Goal: Task Accomplishment & Management: Complete application form

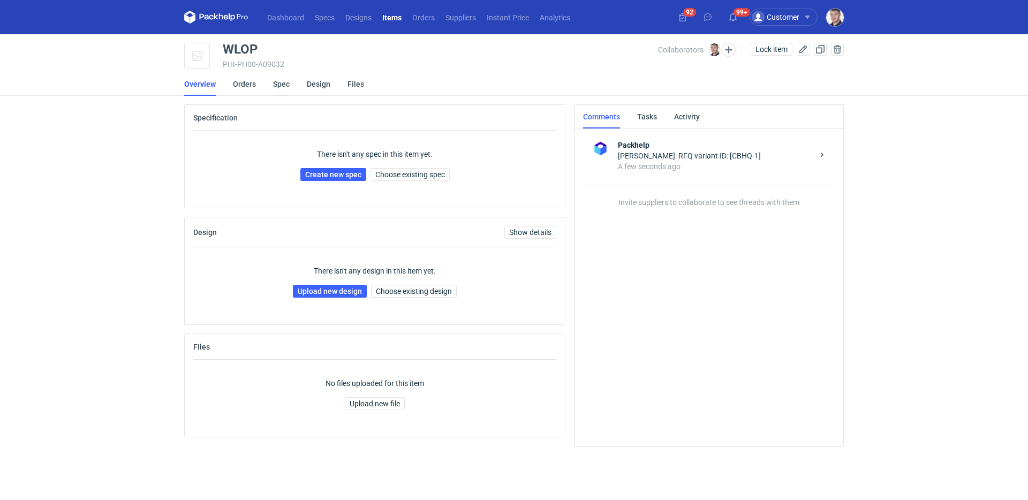
click at [276, 86] on link "Spec" at bounding box center [281, 84] width 17 height 24
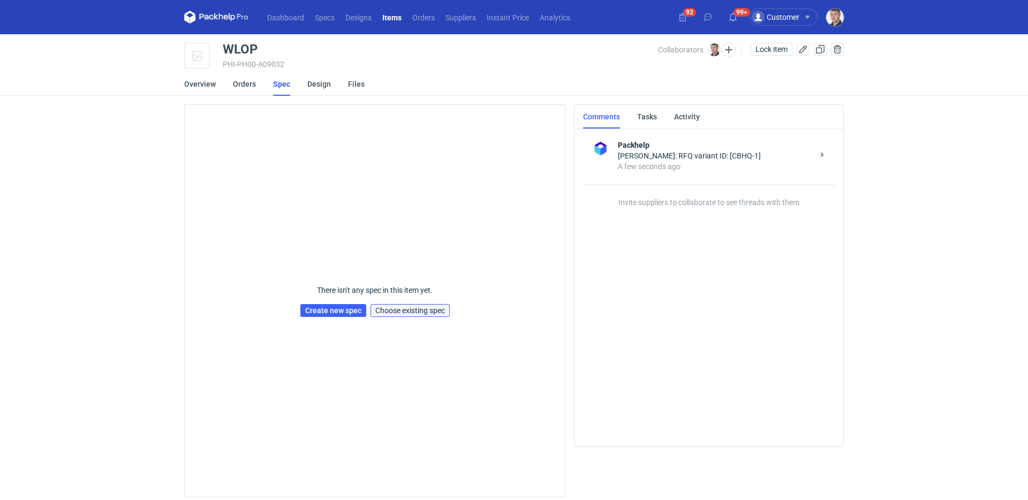
click at [426, 311] on span "Choose existing spec" at bounding box center [410, 310] width 70 height 7
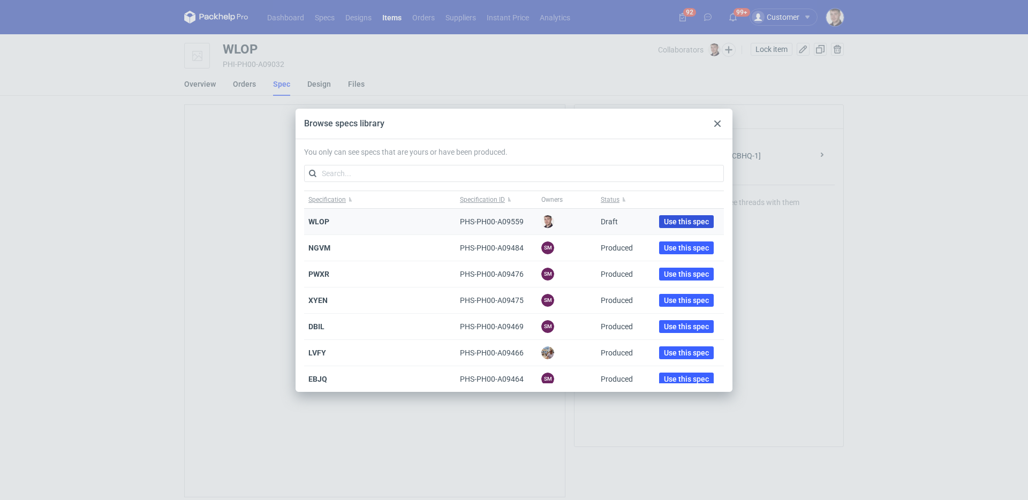
click at [661, 226] on button "Use this spec" at bounding box center [686, 221] width 55 height 13
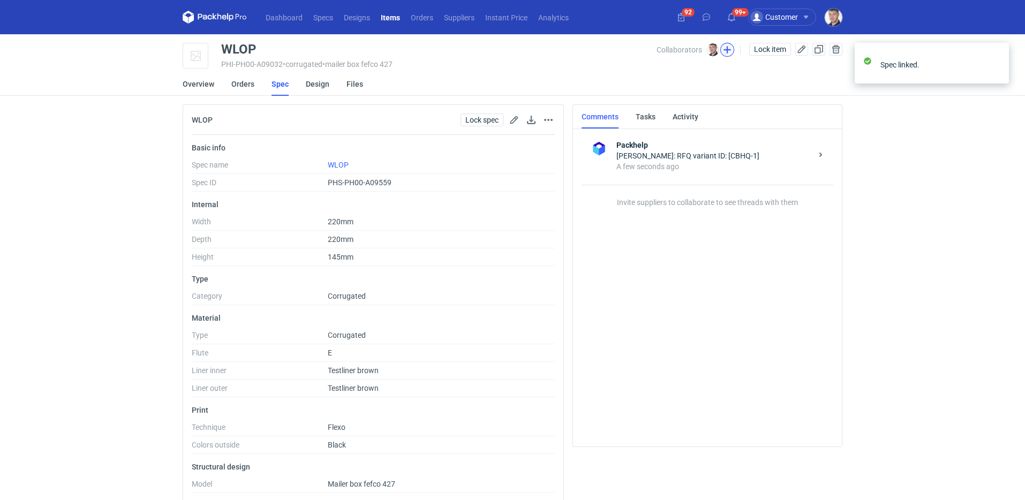
click at [729, 47] on button "button" at bounding box center [727, 50] width 14 height 14
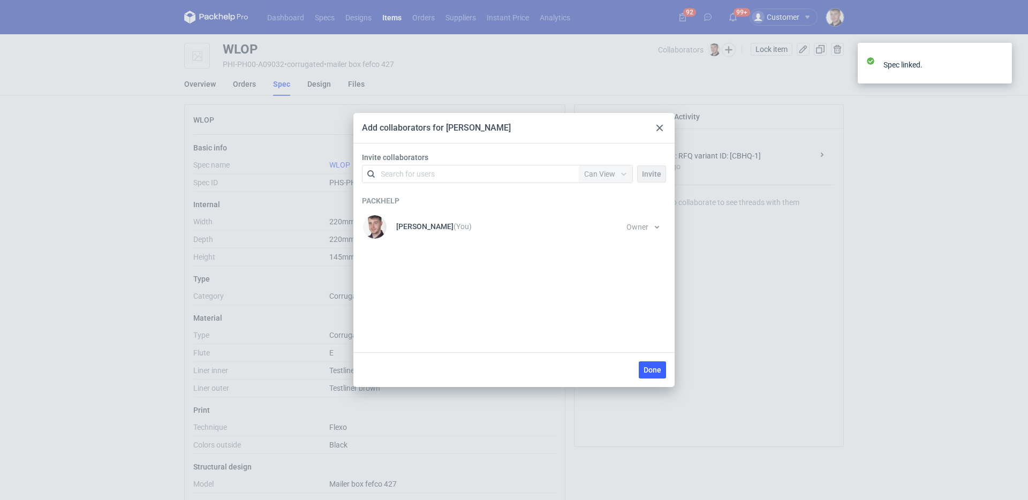
click at [469, 173] on div "Search for users" at bounding box center [468, 174] width 186 height 15
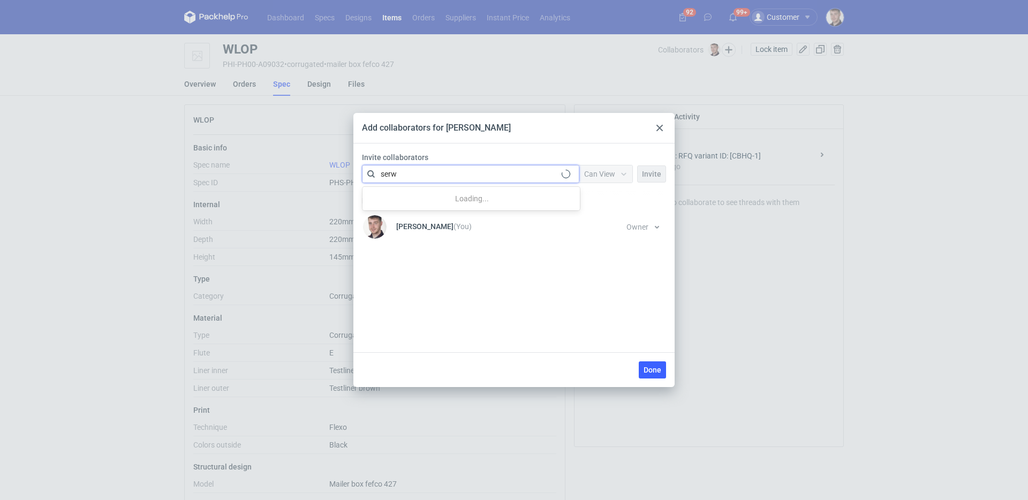
type input "serwa"
click at [426, 198] on div "Łukasz Postawa • Serwach Sp.z.o.o" at bounding box center [447, 200] width 119 height 11
drag, startPoint x: 627, startPoint y: 171, endPoint x: 621, endPoint y: 183, distance: 13.7
click at [627, 171] on icon at bounding box center [624, 174] width 9 height 9
click at [610, 219] on span "Can Edit" at bounding box center [603, 215] width 28 height 11
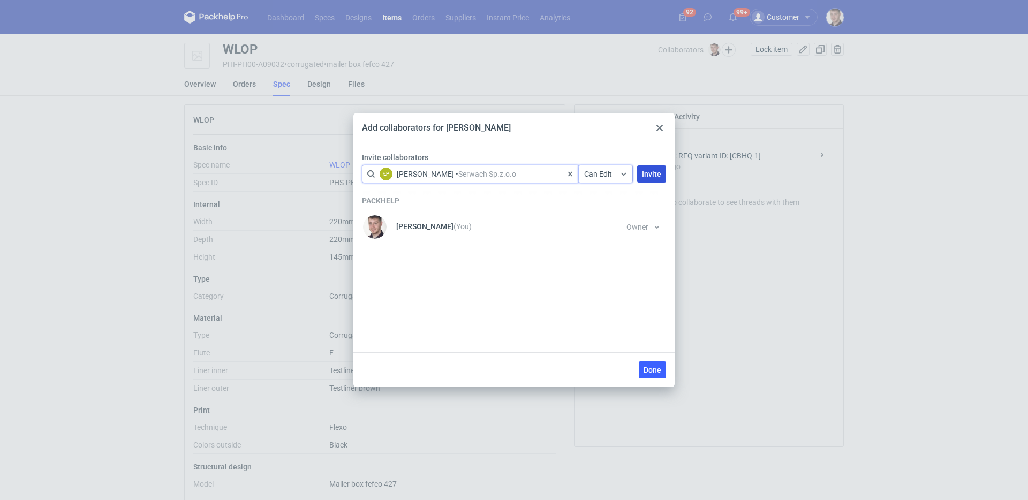
click at [657, 175] on span "Invite" at bounding box center [651, 173] width 19 height 7
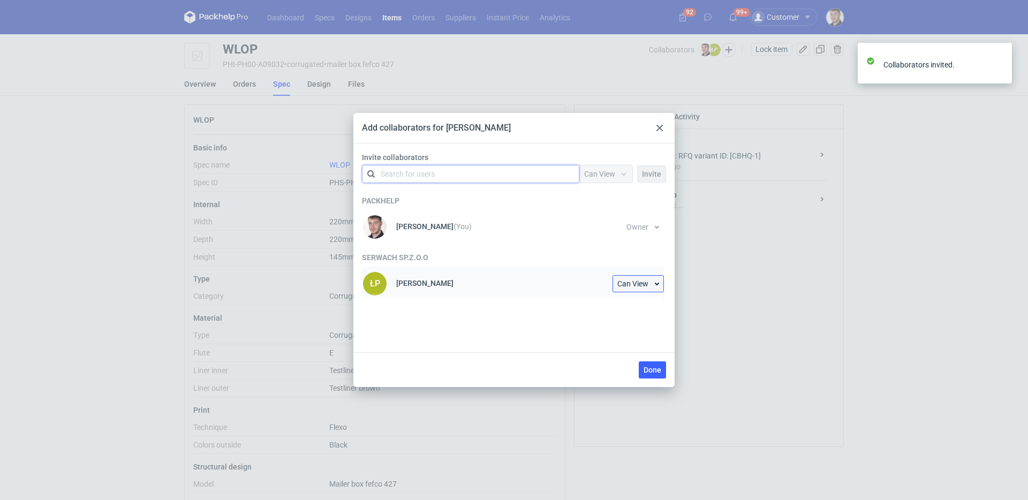
click at [638, 289] on button "Can View" at bounding box center [638, 283] width 51 height 17
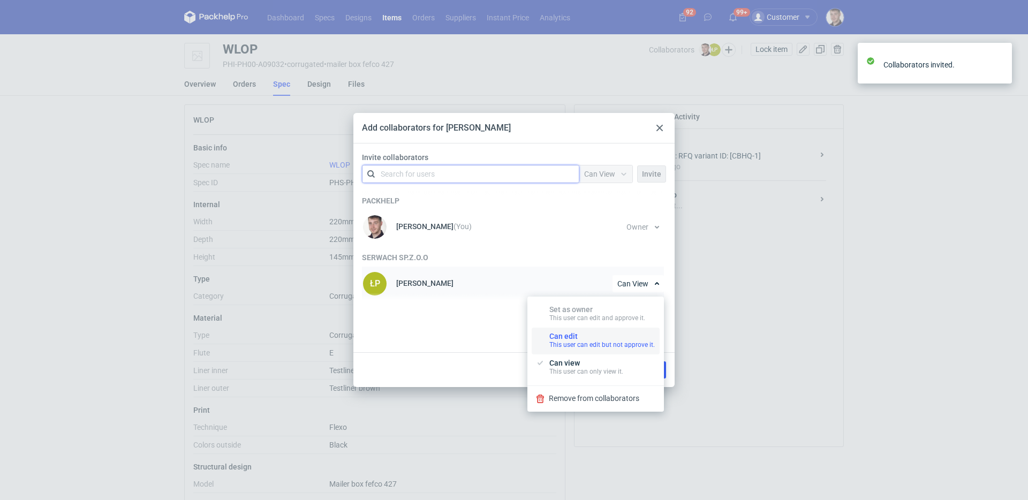
click at [621, 337] on div "Can edit This user can edit but not approve it." at bounding box center [602, 340] width 106 height 17
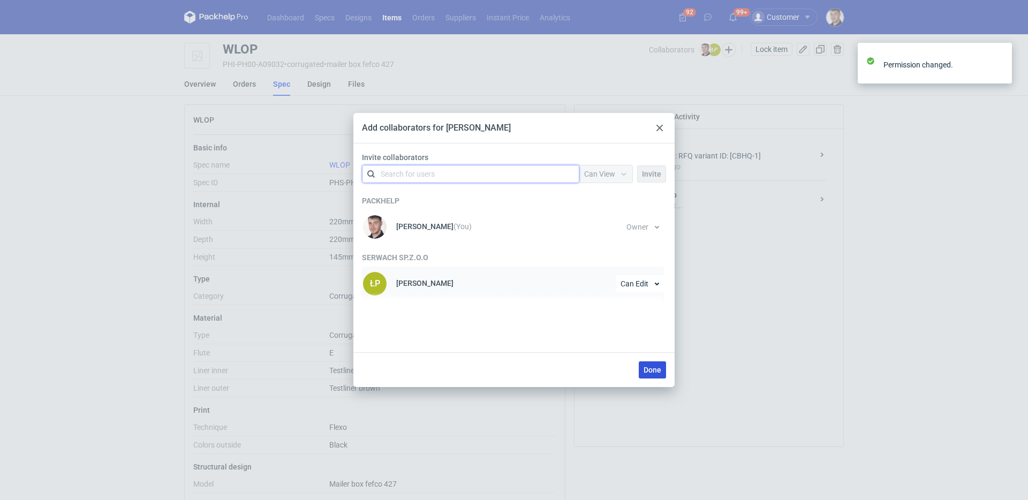
click at [654, 371] on span "Done" at bounding box center [653, 369] width 18 height 7
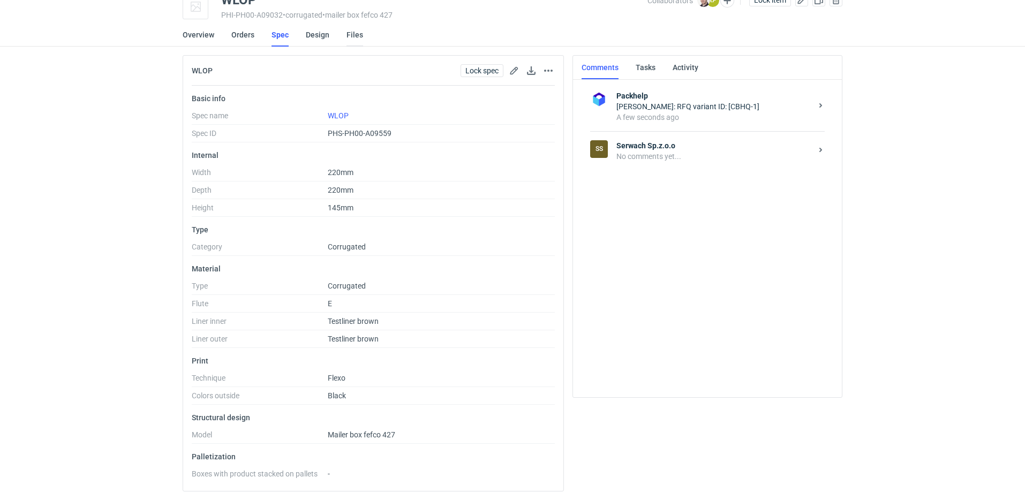
scroll to position [49, 0]
click at [687, 170] on div "SS Serwach Sp.z.o.o No comments yet..." at bounding box center [707, 150] width 235 height 39
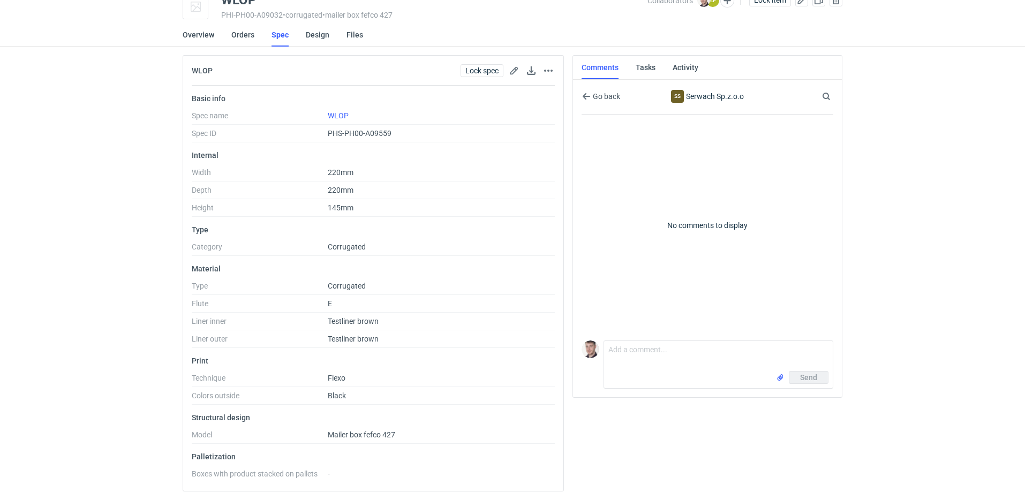
drag, startPoint x: 687, startPoint y: 170, endPoint x: 683, endPoint y: 161, distance: 9.4
click at [683, 161] on p "No comments to display" at bounding box center [708, 226] width 252 height 222
click at [676, 357] on textarea "Comment message" at bounding box center [718, 356] width 229 height 30
paste textarea "CBHQ - 1"
type textarea "CBHQ - 1 proszę o przesłanie siatki"
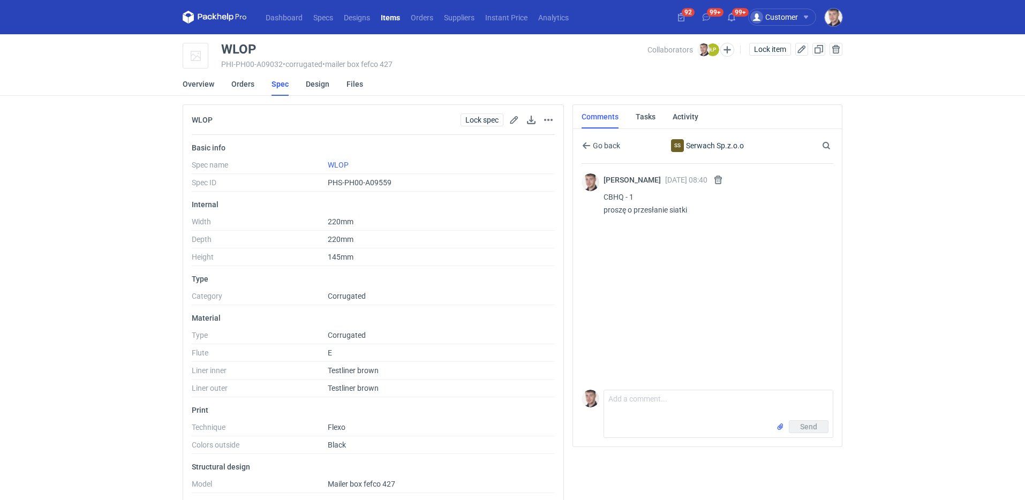
click at [721, 56] on div "Collaborators Maciej Sikora ŁP Łukasz Postawa" at bounding box center [695, 49] width 97 height 13
click at [721, 55] on button "button" at bounding box center [727, 50] width 14 height 14
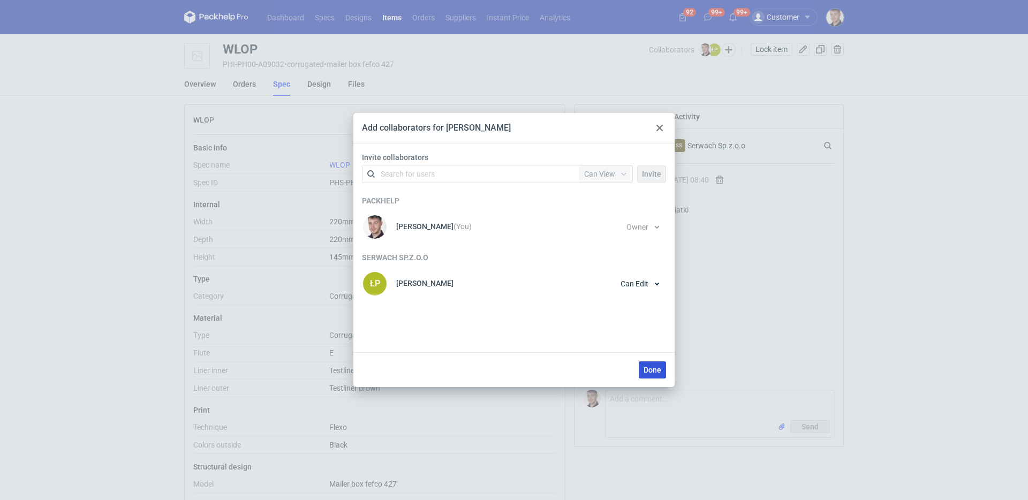
click at [657, 376] on button "Done" at bounding box center [652, 369] width 27 height 17
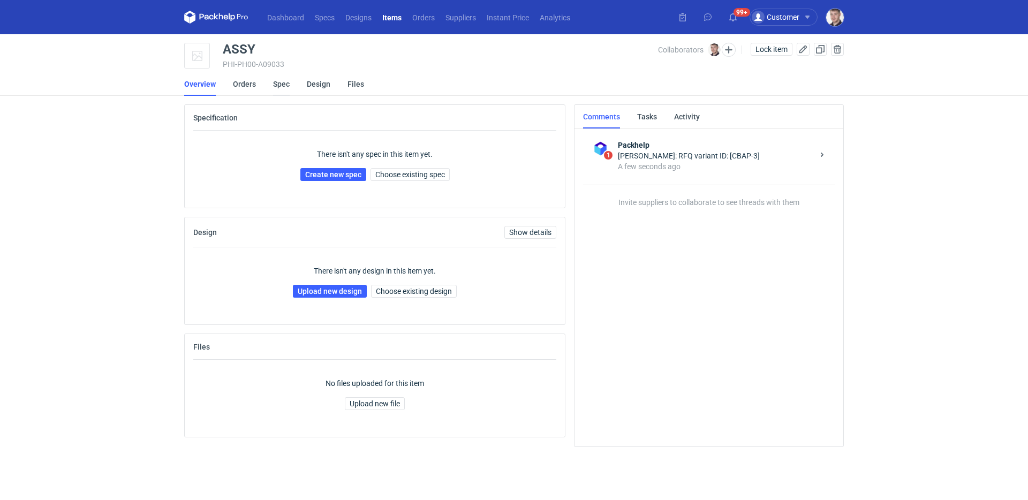
click at [288, 85] on link "Spec" at bounding box center [281, 84] width 17 height 24
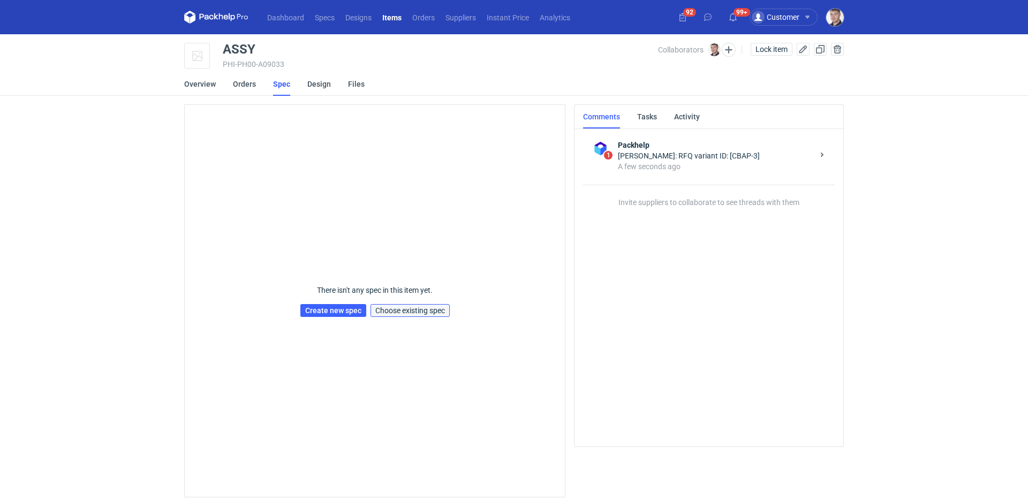
click at [405, 310] on span "Choose existing spec" at bounding box center [410, 310] width 70 height 7
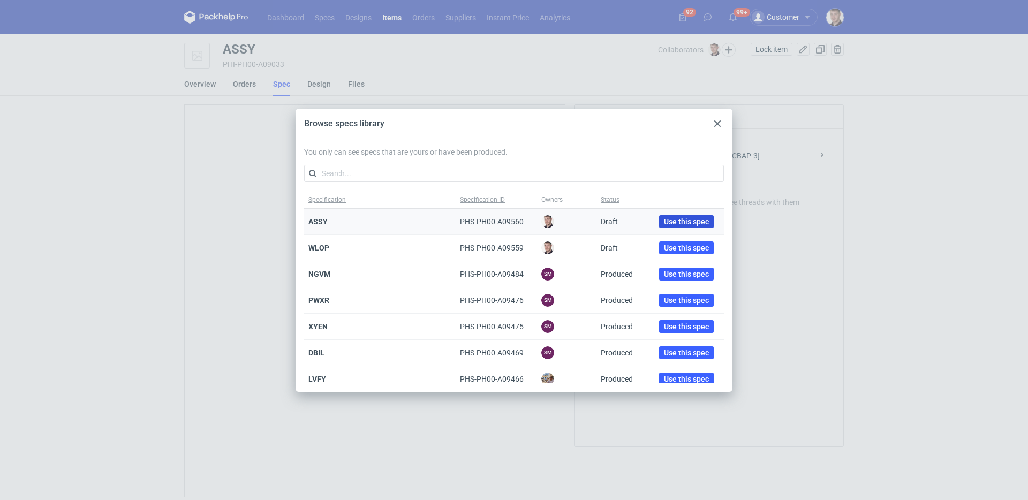
click at [673, 222] on span "Use this spec" at bounding box center [686, 221] width 45 height 7
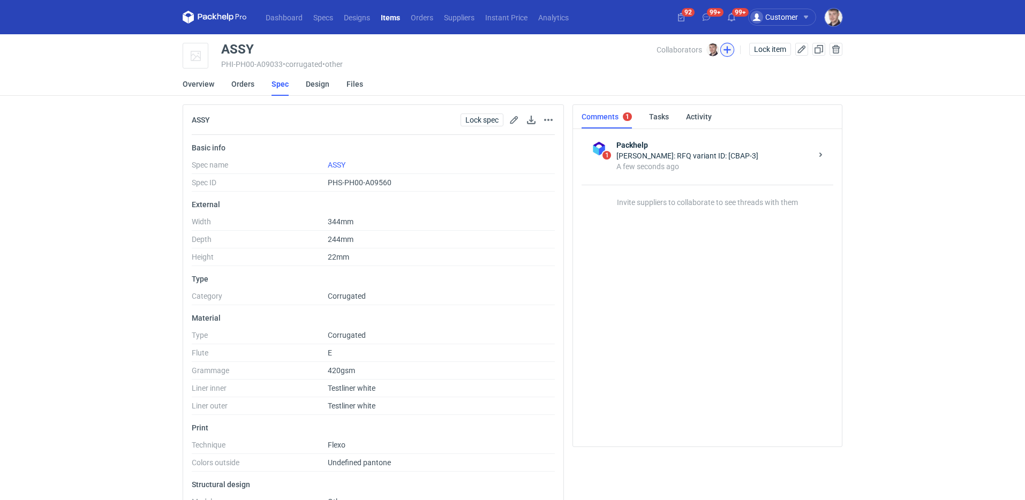
click at [722, 52] on button "button" at bounding box center [727, 50] width 14 height 14
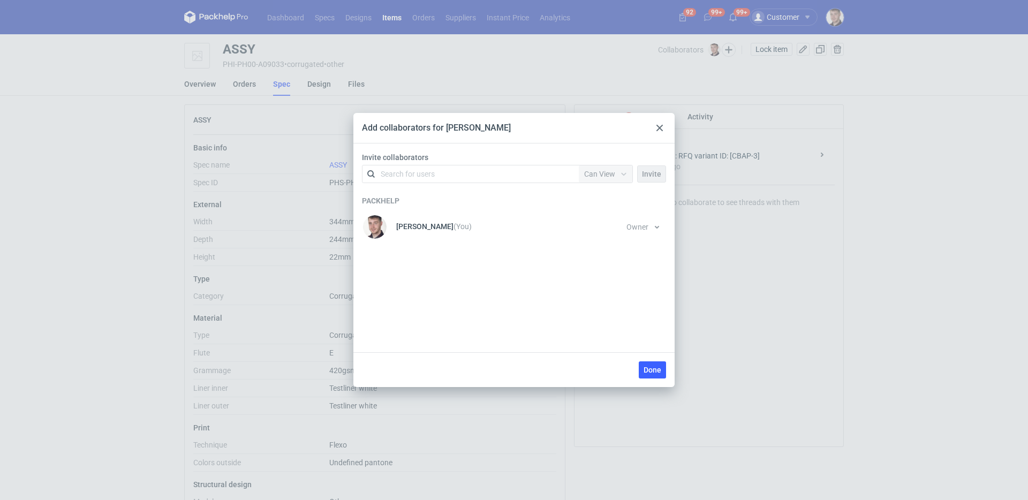
click at [405, 178] on div "Search for users" at bounding box center [408, 174] width 54 height 11
type input "serwa"
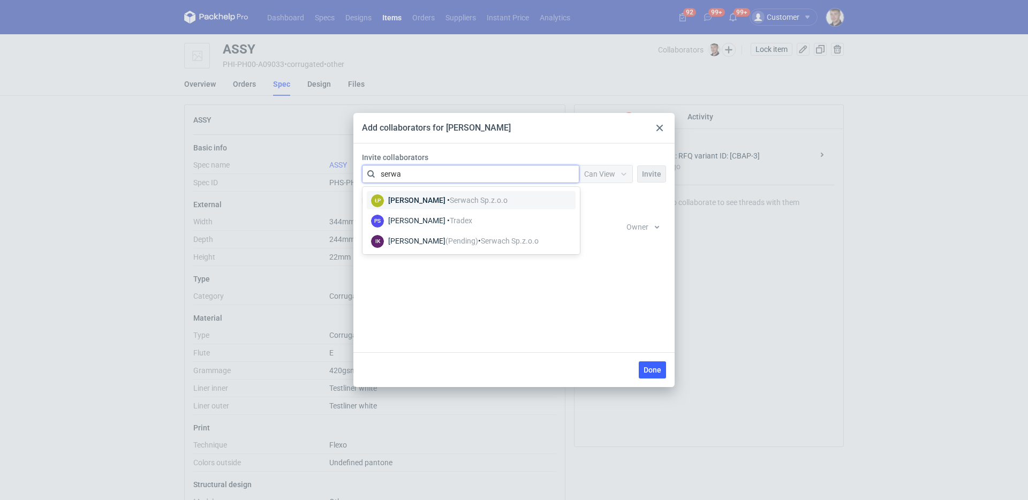
click at [426, 205] on div "Łukasz Postawa • Serwach Sp.z.o.o" at bounding box center [447, 200] width 119 height 11
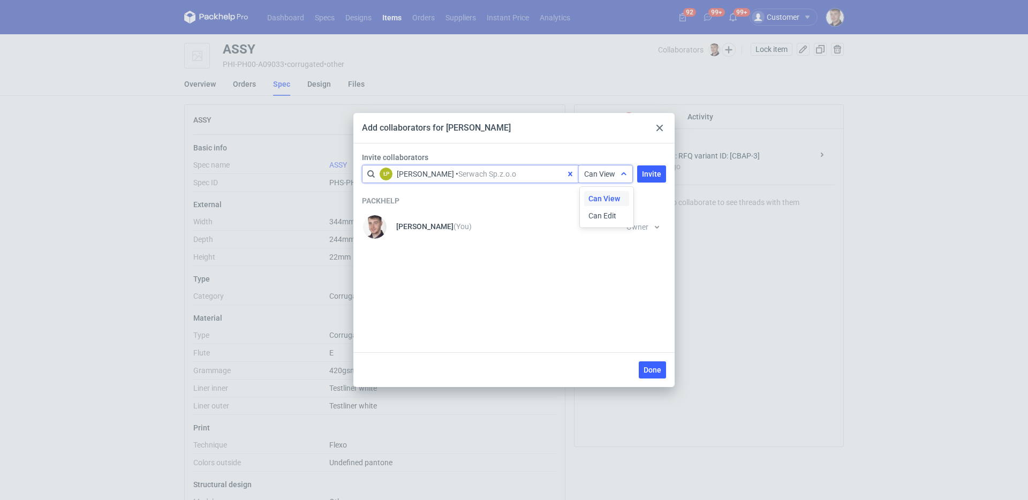
click at [628, 180] on div at bounding box center [623, 173] width 17 height 17
click at [613, 214] on span "Can Edit" at bounding box center [603, 215] width 28 height 11
click at [647, 174] on span "Invite" at bounding box center [651, 173] width 19 height 7
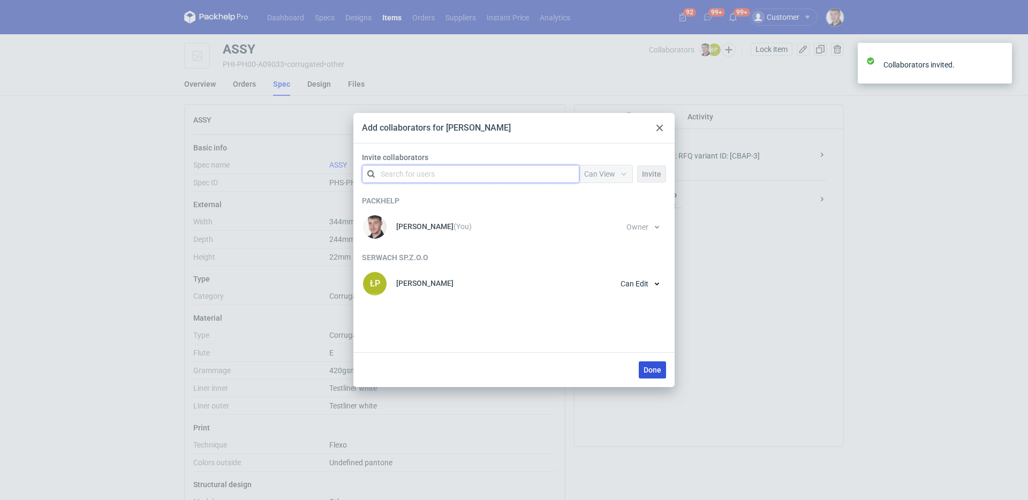
drag, startPoint x: 653, startPoint y: 376, endPoint x: 657, endPoint y: 366, distance: 10.8
click at [654, 376] on button "Done" at bounding box center [652, 369] width 27 height 17
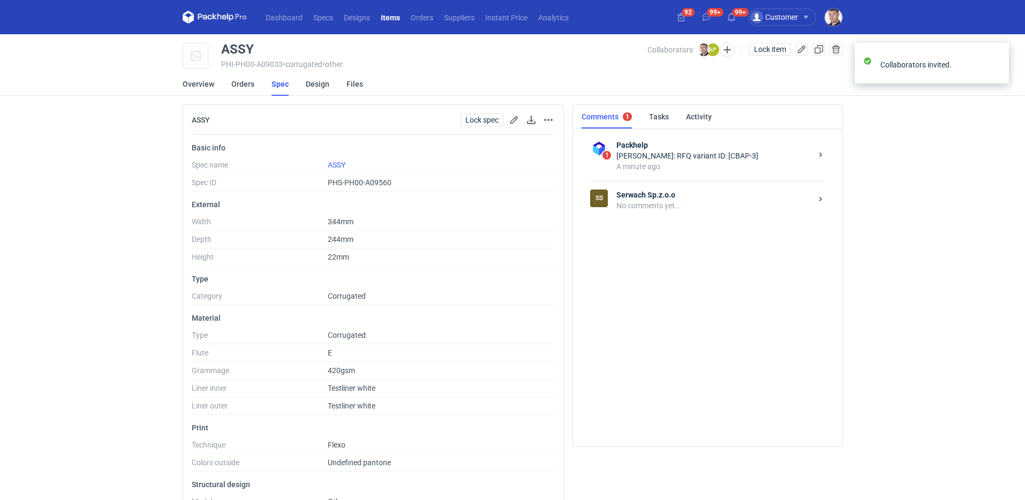
click at [692, 207] on div "No comments yet..." at bounding box center [713, 205] width 195 height 11
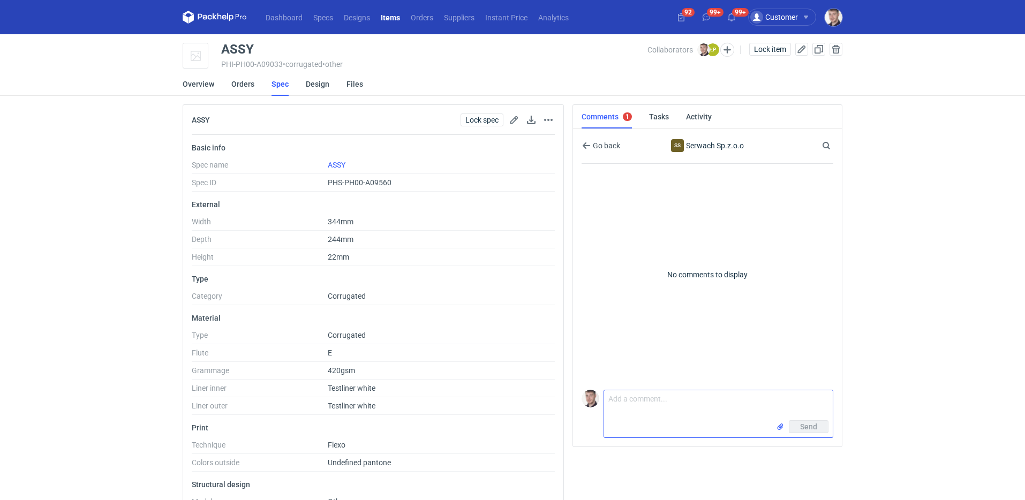
click at [659, 394] on textarea "Comment message" at bounding box center [718, 405] width 229 height 30
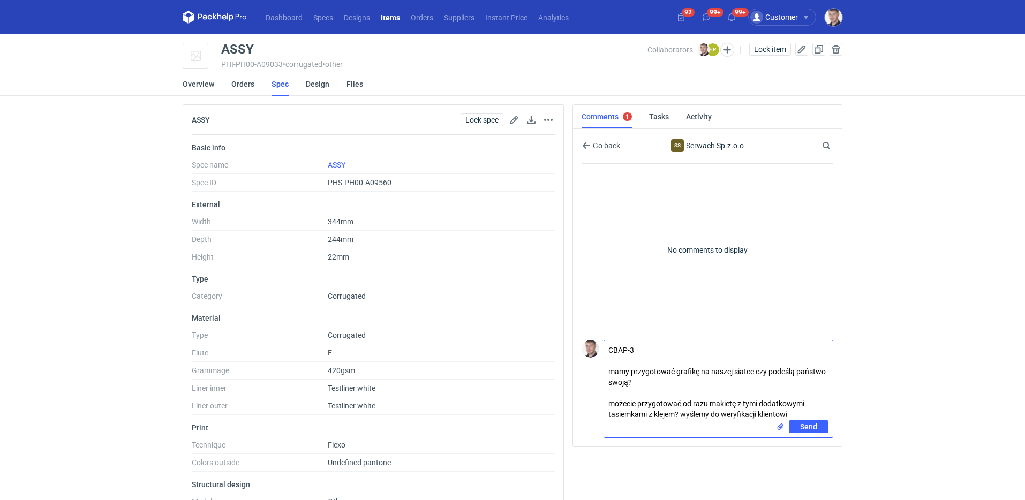
type textarea "CBAP-3 mamy przygotować grafikę na naszej siatce czy podeślą państwo swoją? moż…"
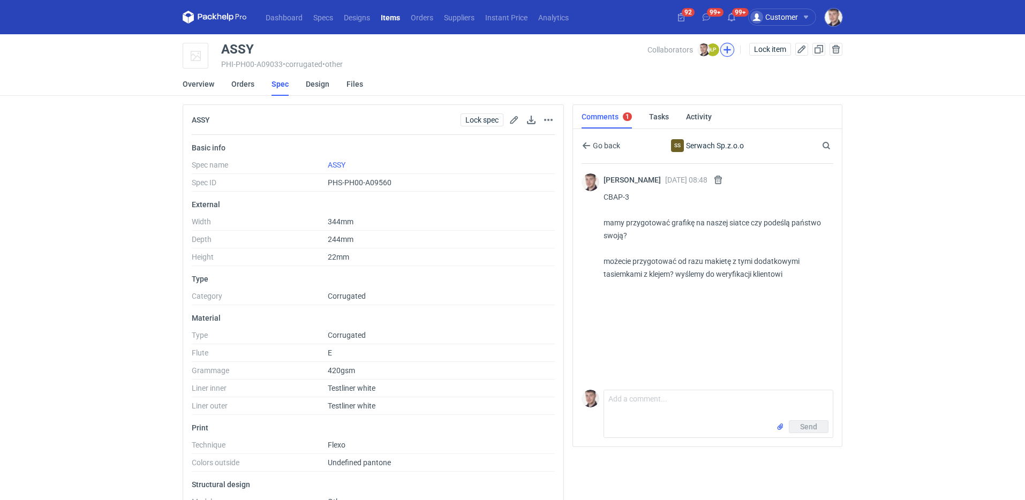
click at [722, 54] on button "button" at bounding box center [727, 50] width 14 height 14
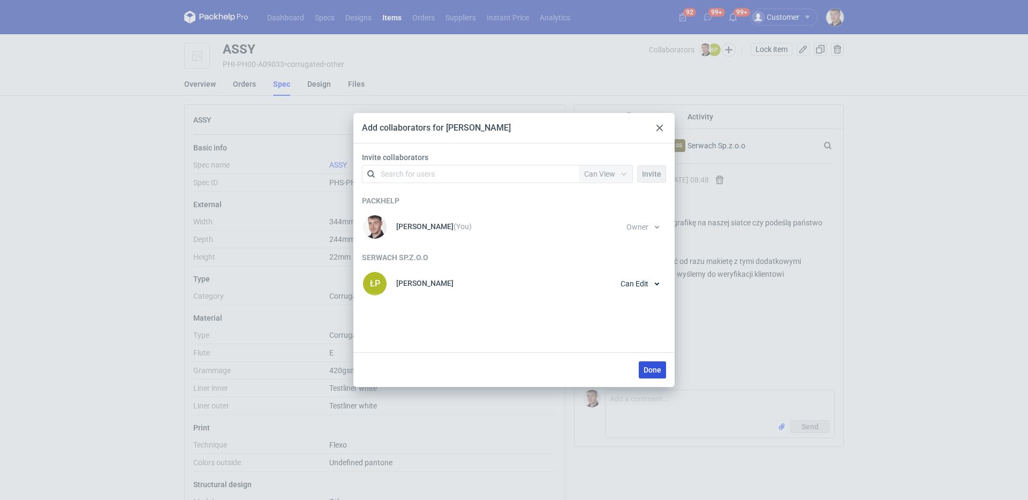
click at [647, 372] on span "Done" at bounding box center [653, 369] width 18 height 7
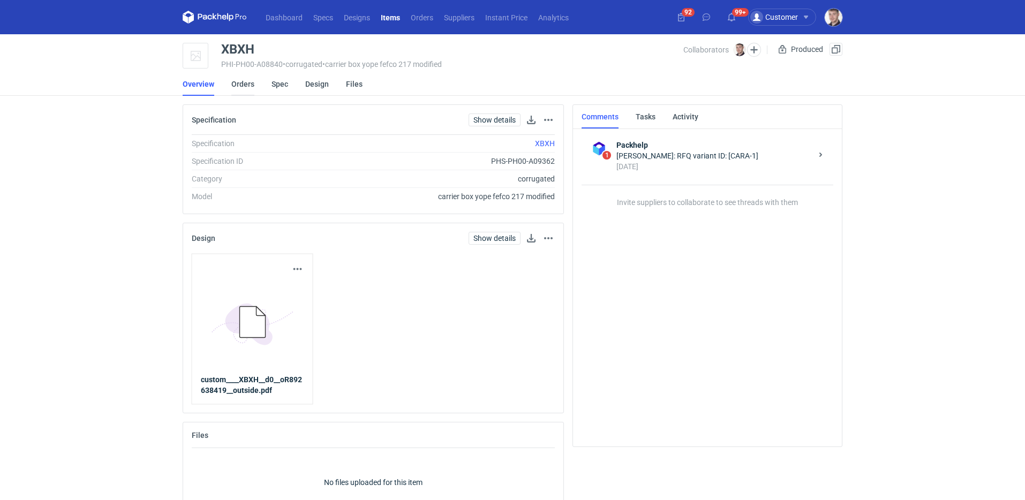
click at [245, 88] on link "Orders" at bounding box center [242, 84] width 23 height 24
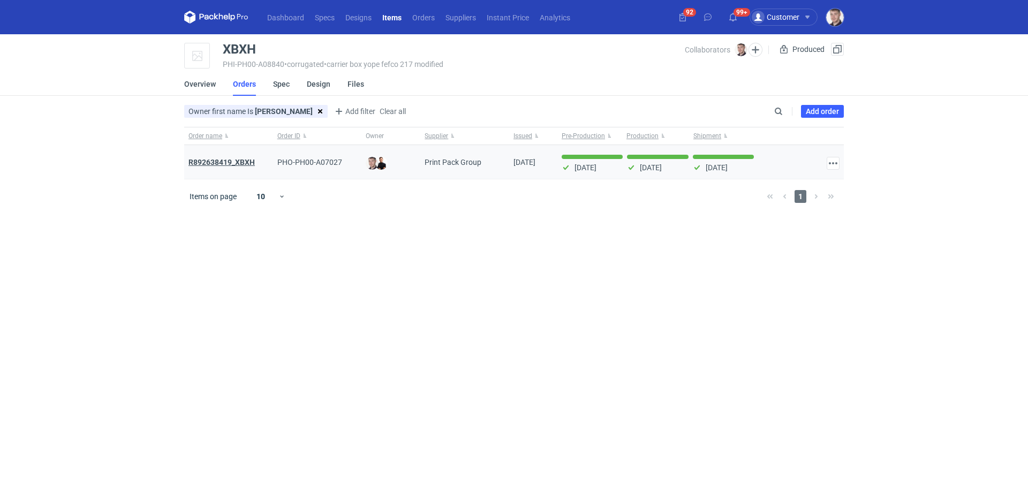
click at [243, 162] on strong "R892638419_XBXH" at bounding box center [222, 162] width 66 height 9
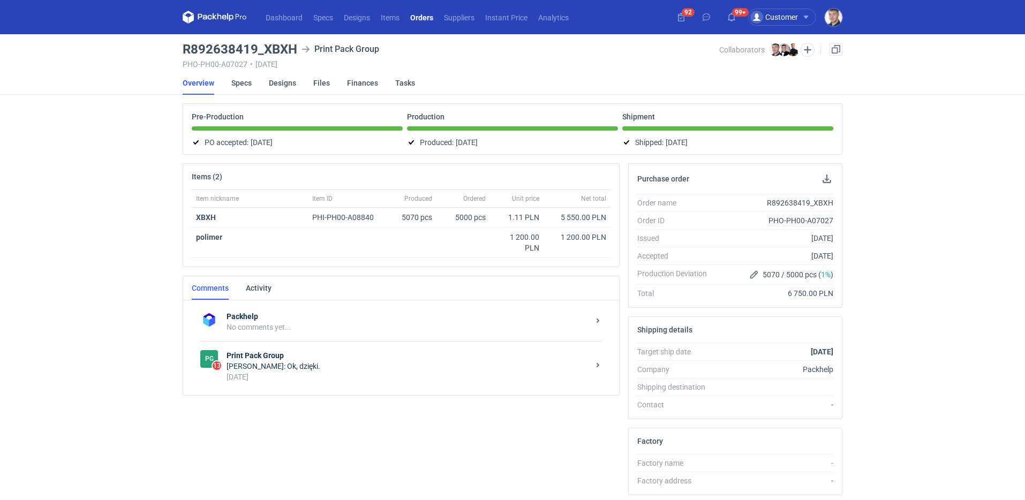
click at [335, 351] on strong "Print Pack Group" at bounding box center [408, 355] width 363 height 11
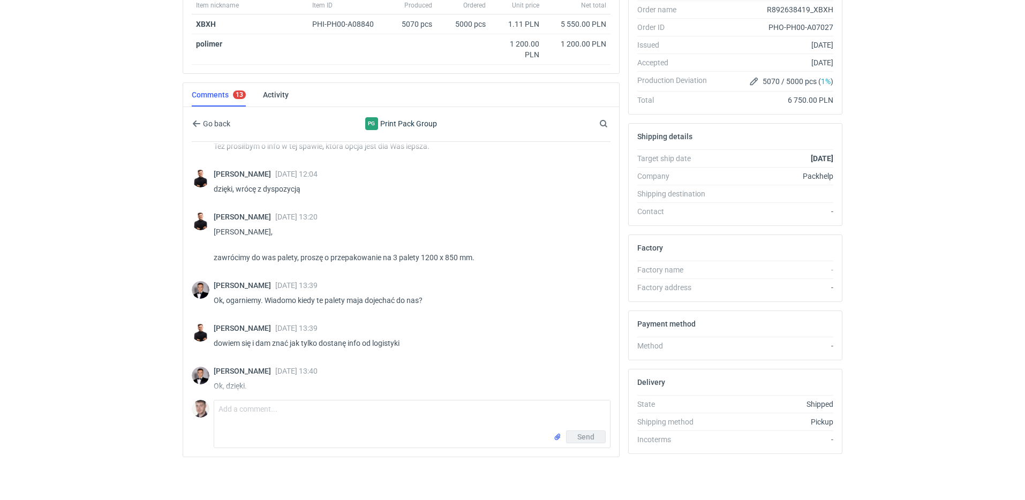
scroll to position [1087, 0]
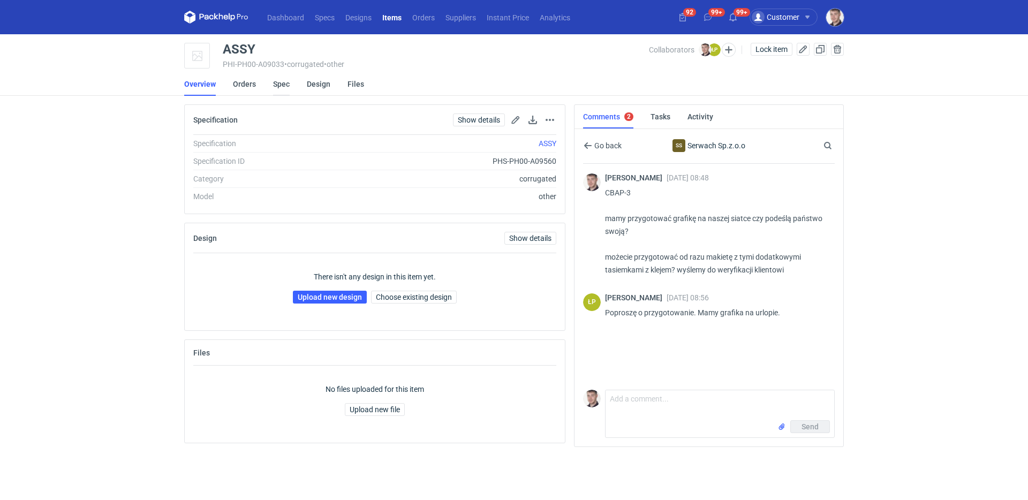
click at [284, 83] on link "Spec" at bounding box center [281, 84] width 17 height 24
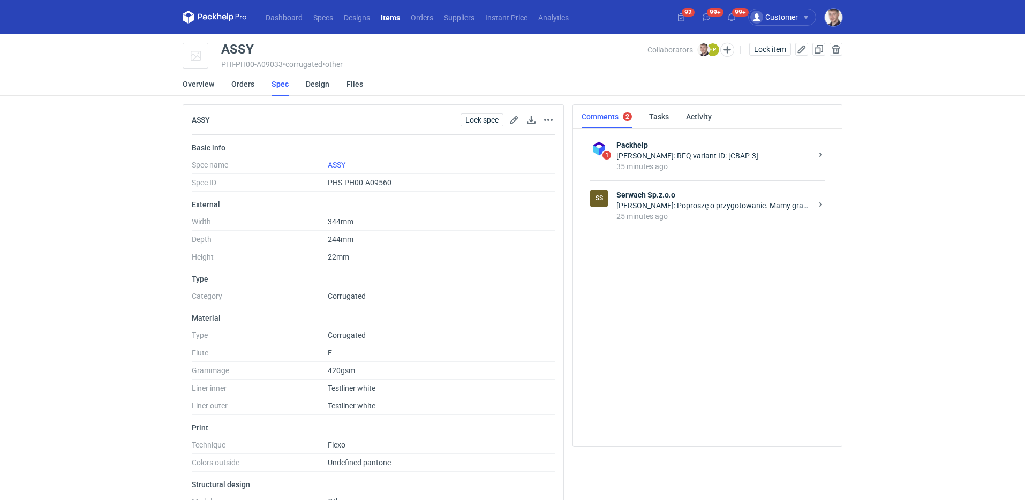
click at [700, 220] on div "25 minutes ago" at bounding box center [713, 216] width 195 height 11
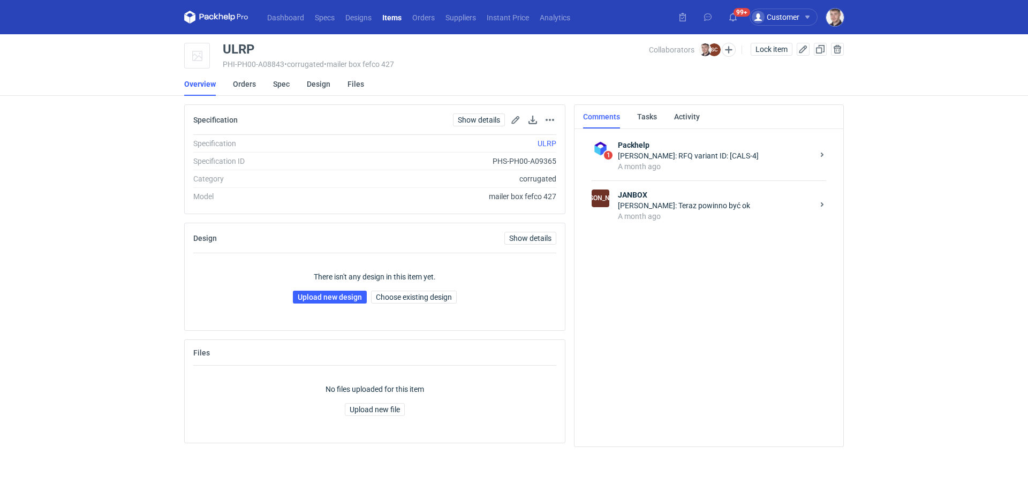
click at [692, 197] on strong "JANBOX" at bounding box center [715, 195] width 195 height 11
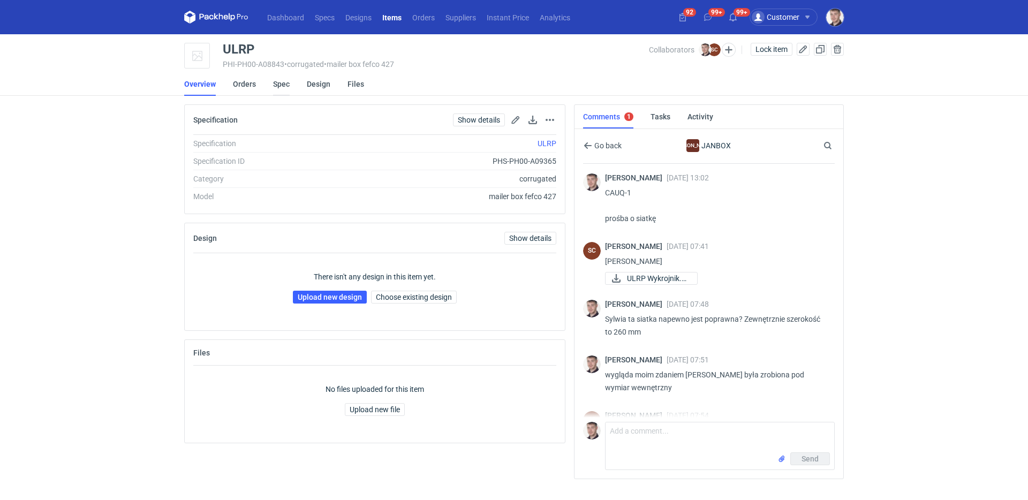
click at [275, 84] on link "Spec" at bounding box center [281, 84] width 17 height 24
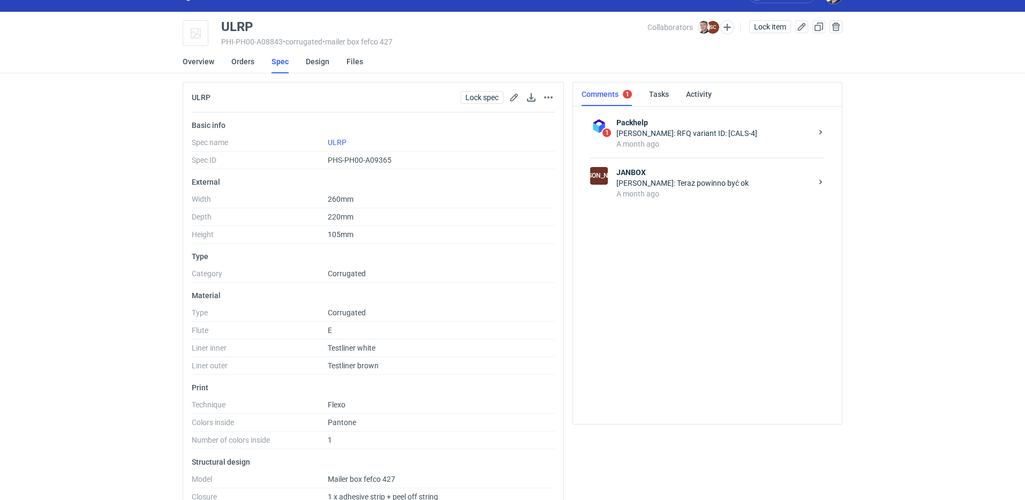
scroll to position [46, 0]
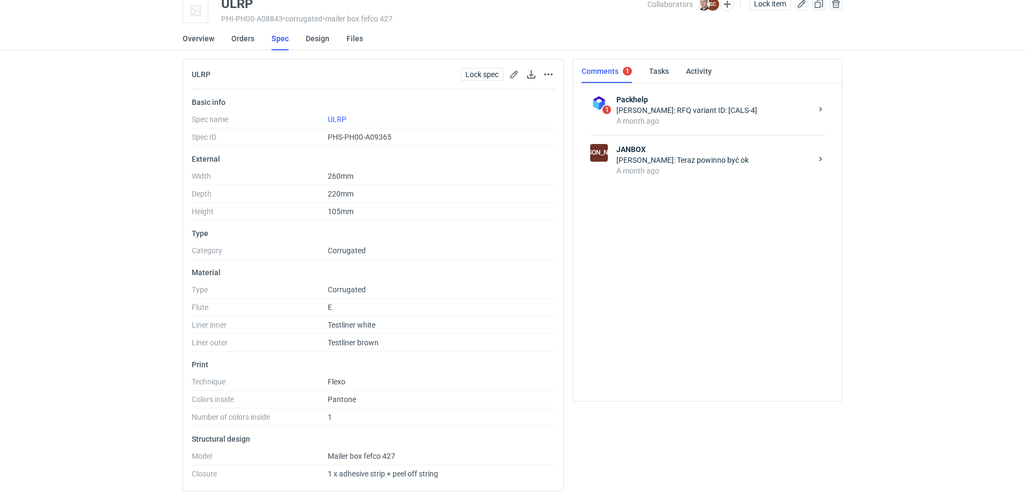
click at [301, 41] on li "Spec" at bounding box center [289, 39] width 34 height 24
click at [319, 48] on link "Design" at bounding box center [318, 39] width 24 height 24
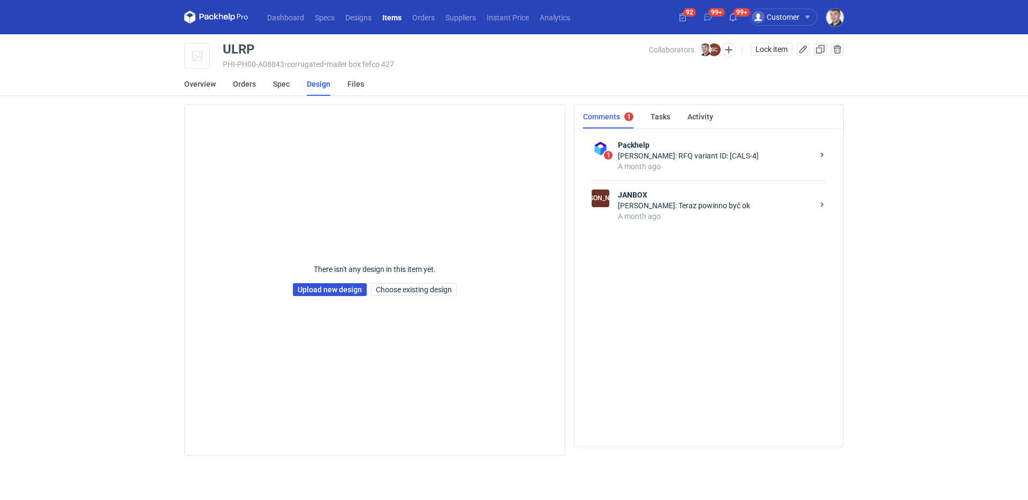
click at [349, 289] on link "Upload new design" at bounding box center [330, 289] width 74 height 13
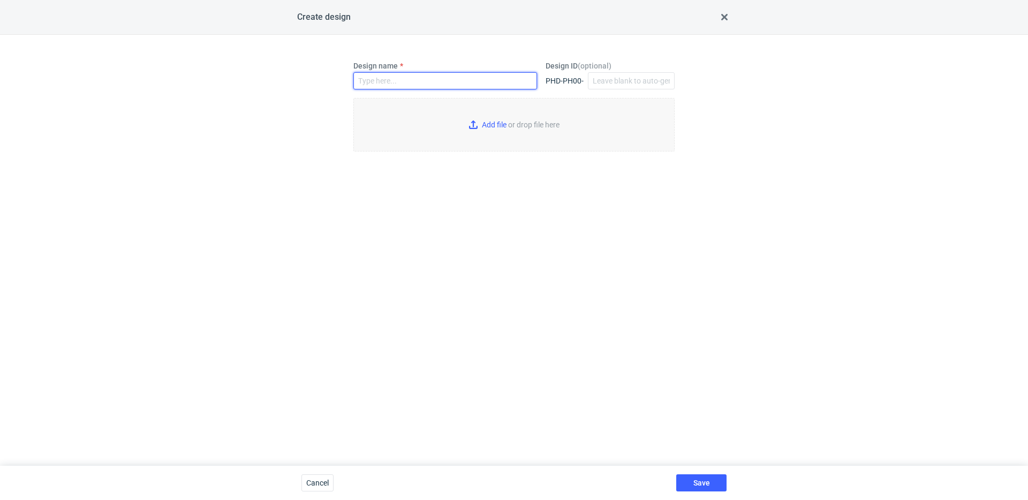
click at [453, 79] on input "Design name" at bounding box center [445, 80] width 184 height 17
type input "ULRP"
click at [533, 144] on input "Add file or drop file here" at bounding box center [513, 125] width 321 height 54
type input "C:\fakepath\custom__custom____ULRP__d00__oR846352408__inside.pdf"
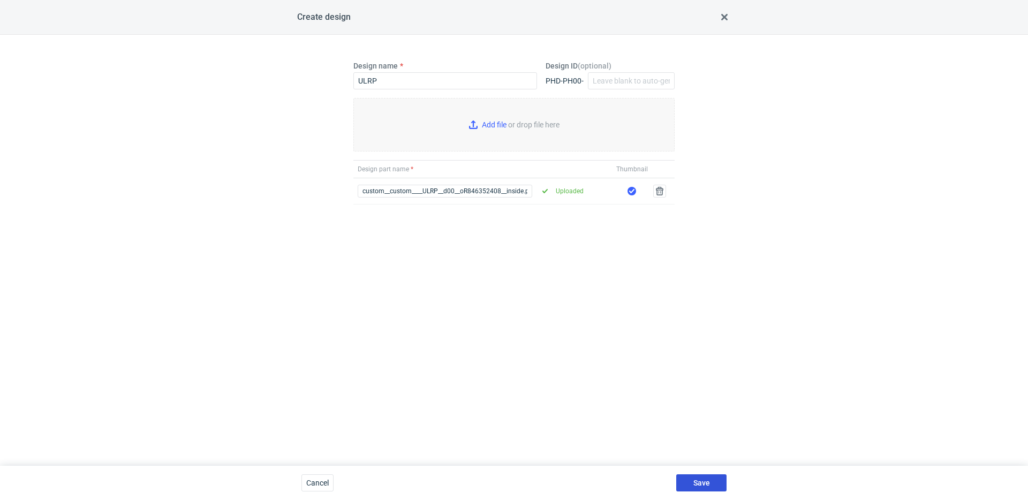
click at [706, 490] on button "Save" at bounding box center [701, 482] width 50 height 17
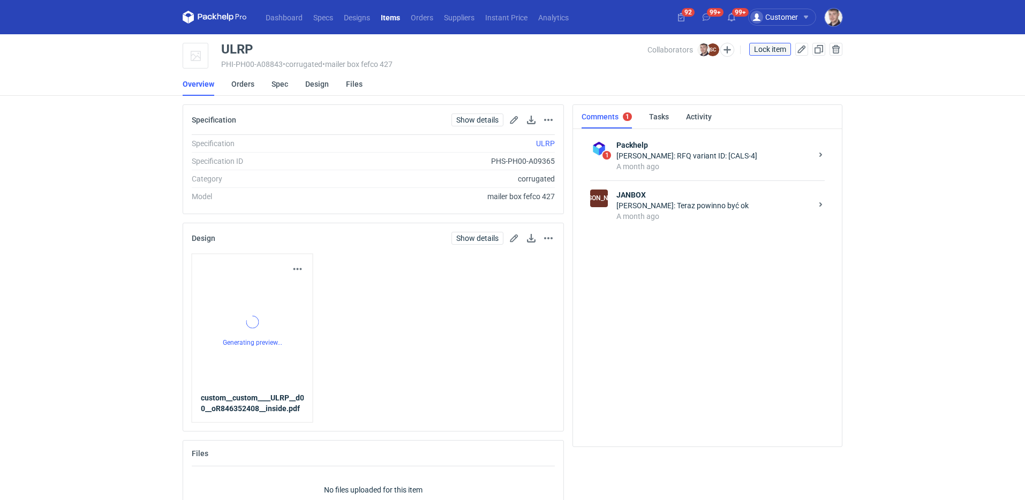
click at [769, 51] on span "Lock item" at bounding box center [770, 49] width 32 height 7
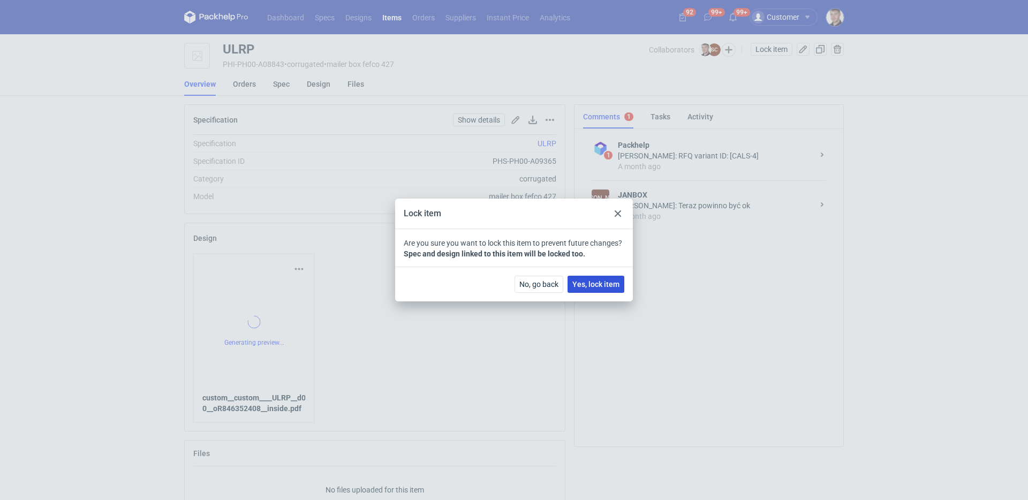
click at [600, 289] on button "Yes, lock item" at bounding box center [596, 284] width 57 height 17
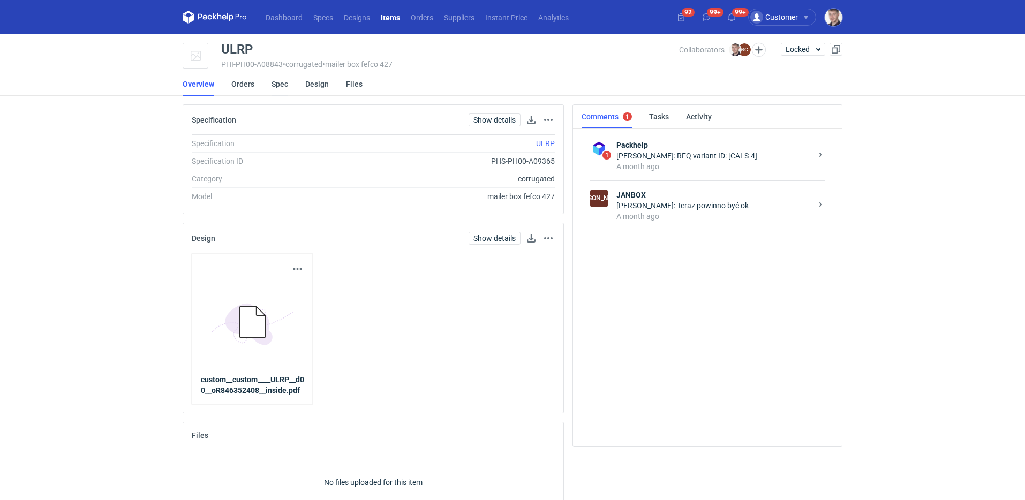
drag, startPoint x: 287, startPoint y: 76, endPoint x: 282, endPoint y: 79, distance: 5.8
click at [286, 76] on link "Spec" at bounding box center [280, 84] width 17 height 24
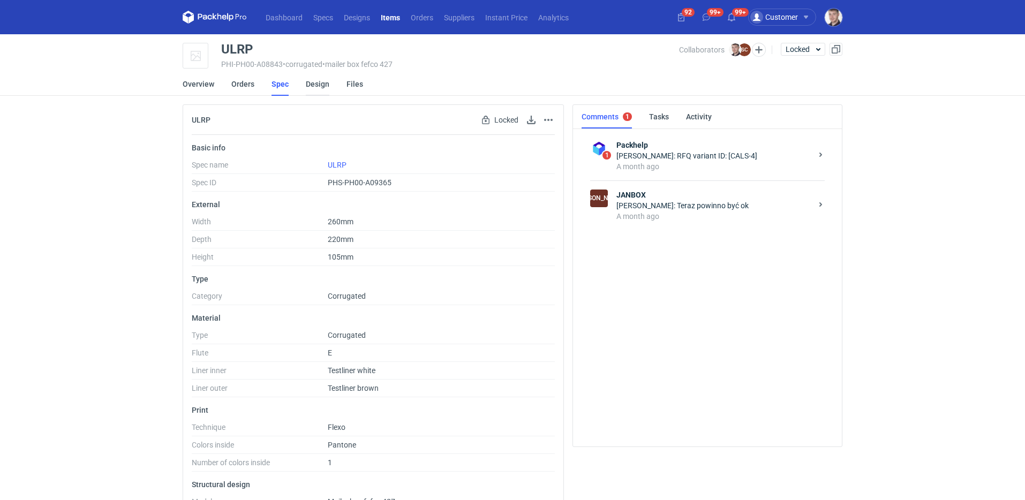
click at [310, 85] on link "Design" at bounding box center [318, 84] width 24 height 24
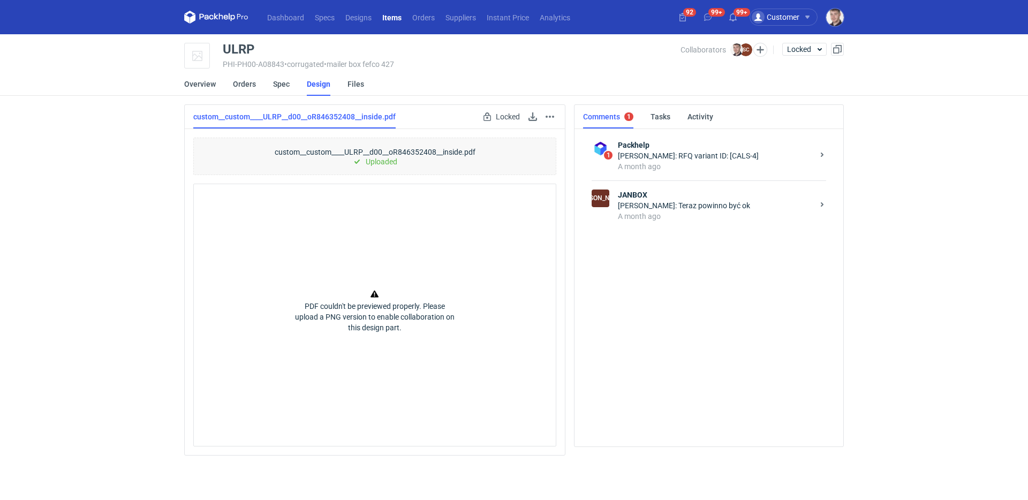
click at [652, 201] on div "Sylwia Cichórz: Teraz powinno być ok" at bounding box center [715, 205] width 195 height 11
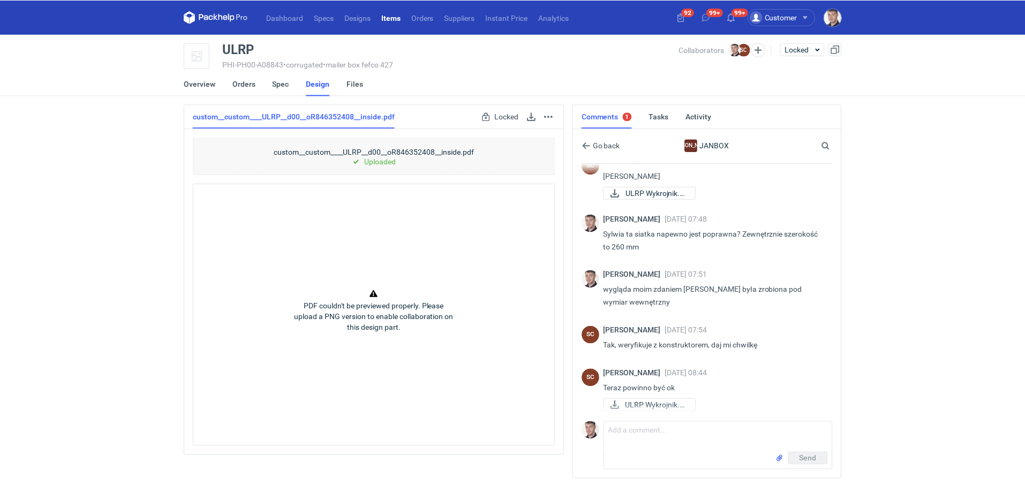
scroll to position [87, 0]
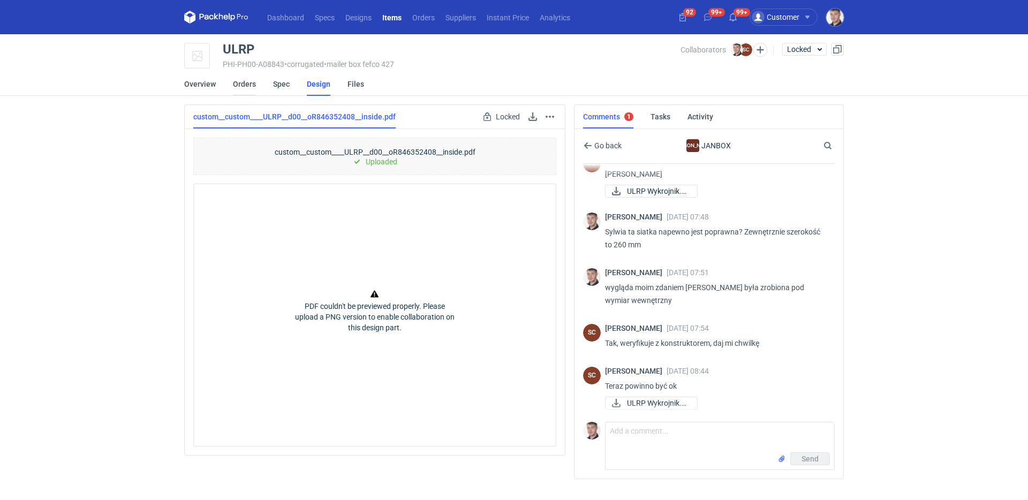
click at [233, 88] on link "Orders" at bounding box center [244, 84] width 23 height 24
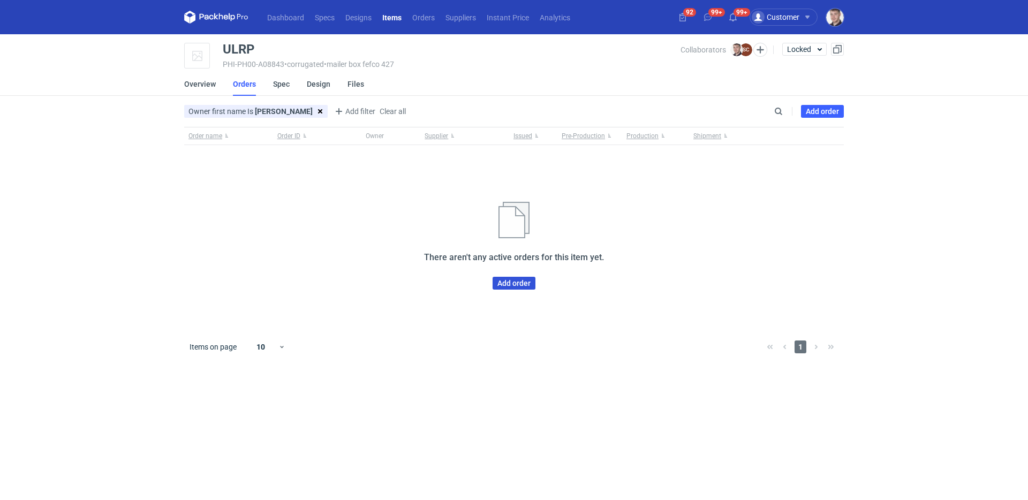
click at [504, 282] on link "Add order" at bounding box center [514, 283] width 43 height 13
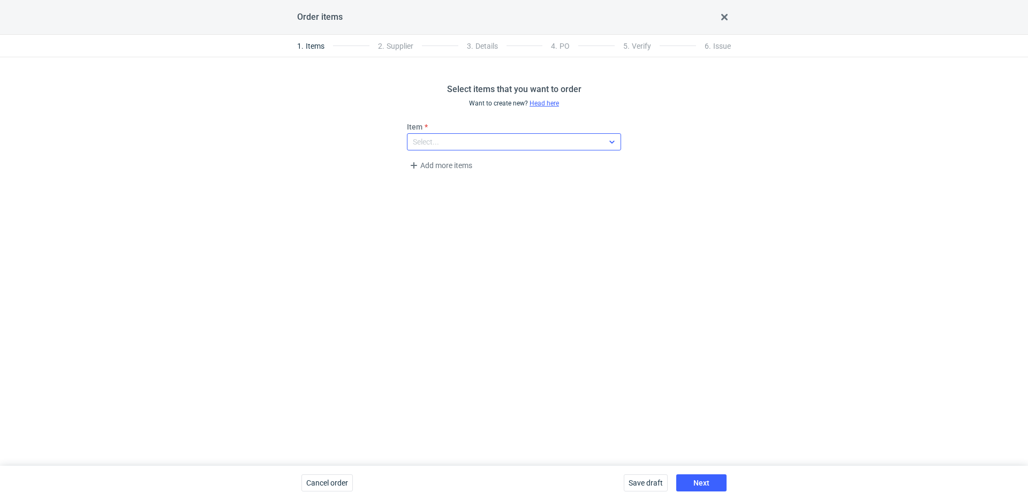
click at [445, 145] on div "Select..." at bounding box center [506, 141] width 196 height 15
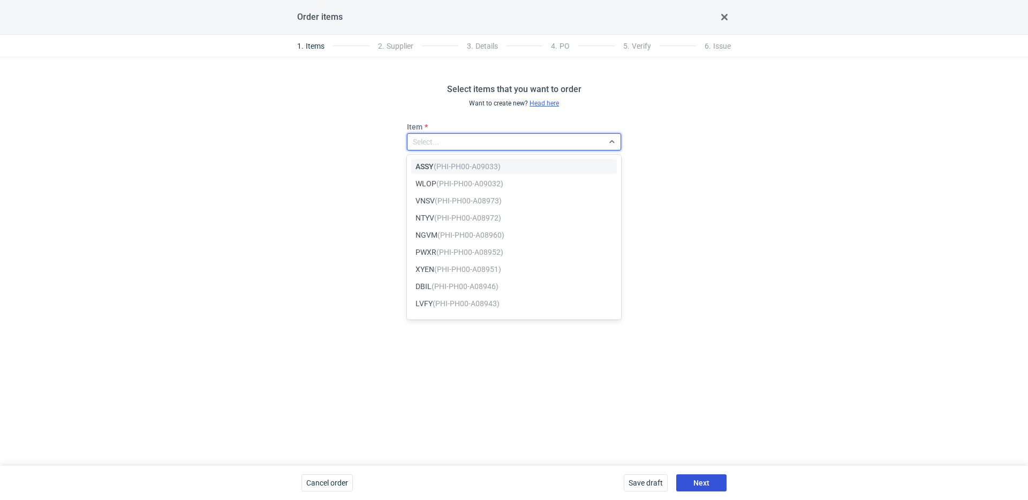
click at [703, 475] on button "Next" at bounding box center [701, 482] width 50 height 17
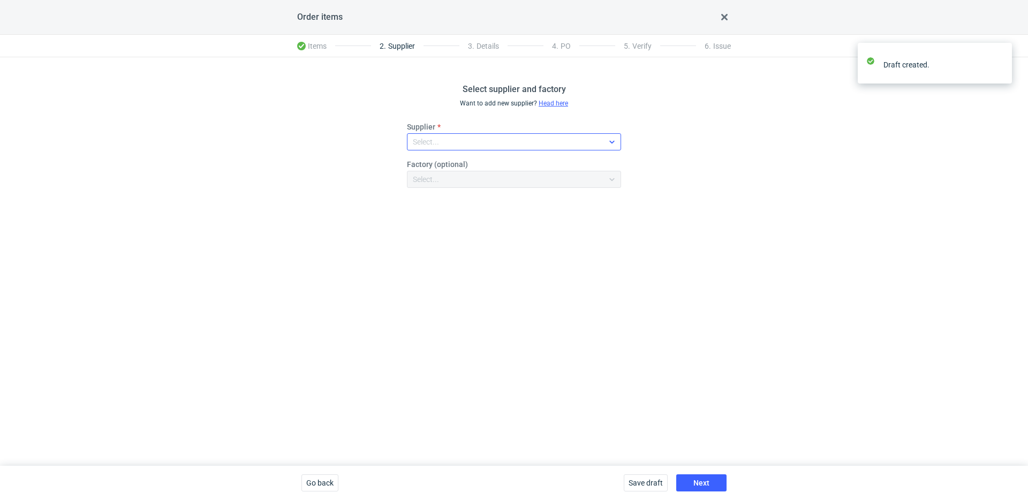
click at [460, 139] on div "Select..." at bounding box center [506, 141] width 196 height 15
type input "janb"
click at [450, 163] on span "JANBOX" at bounding box center [442, 166] width 29 height 11
click at [717, 477] on button "Next" at bounding box center [701, 482] width 50 height 17
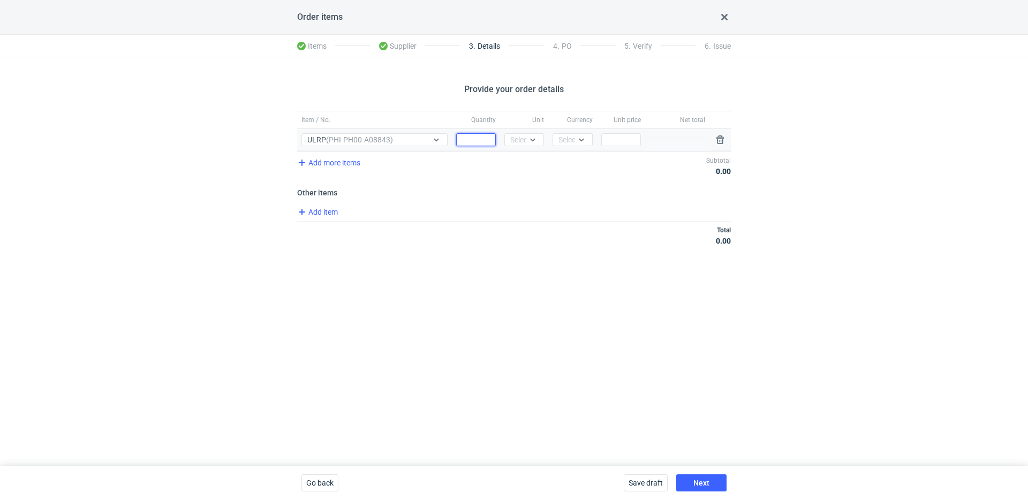
click at [484, 143] on input "Quantity" at bounding box center [476, 139] width 40 height 13
type input "1000"
click at [533, 141] on icon at bounding box center [533, 140] width 5 height 3
click at [521, 161] on span "pcs" at bounding box center [519, 162] width 12 height 11
click at [560, 149] on div "Currency Select..." at bounding box center [572, 140] width 48 height 22
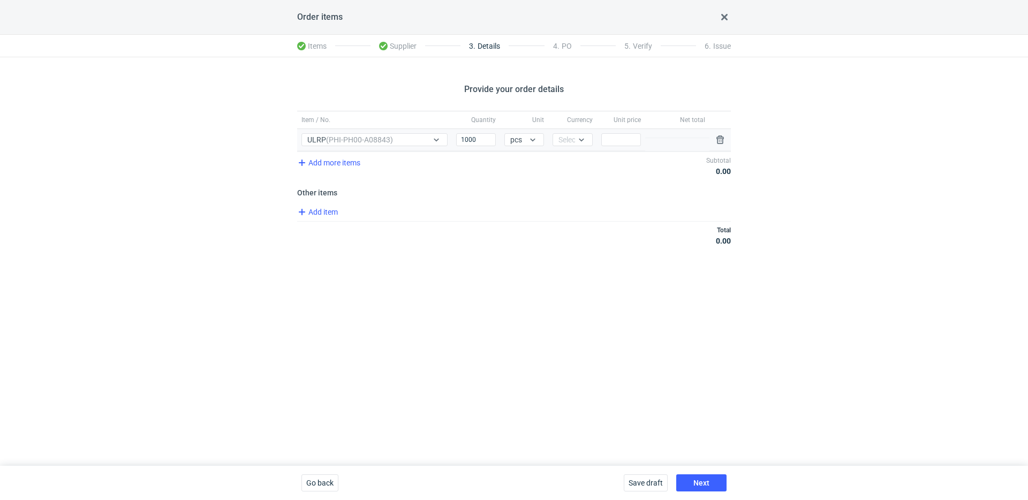
click at [563, 147] on div "Currency Select..." at bounding box center [572, 140] width 48 height 22
click at [566, 144] on div "Select..." at bounding box center [572, 139] width 26 height 11
click at [569, 163] on span "PLN" at bounding box center [568, 162] width 14 height 11
click at [623, 137] on input "Price" at bounding box center [621, 139] width 40 height 13
type input "1.7"
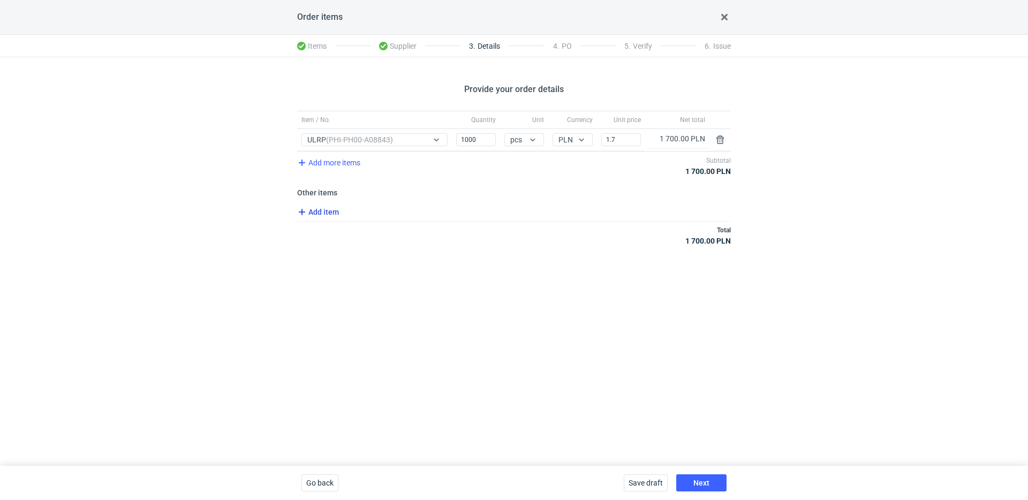
click at [336, 215] on span "Add item" at bounding box center [317, 212] width 43 height 13
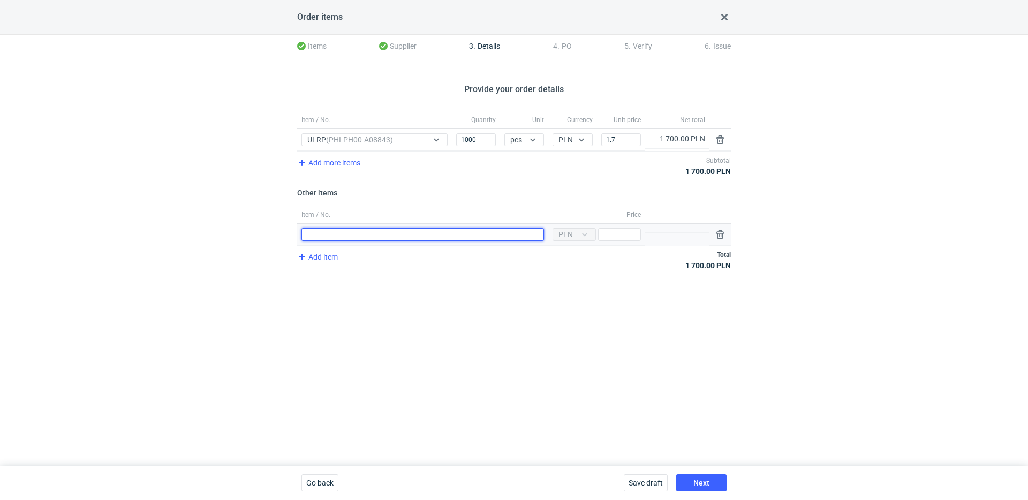
click at [365, 232] on input "Item / No." at bounding box center [423, 234] width 243 height 13
type input "narzędzia"
click at [610, 236] on input "Price" at bounding box center [619, 234] width 43 height 13
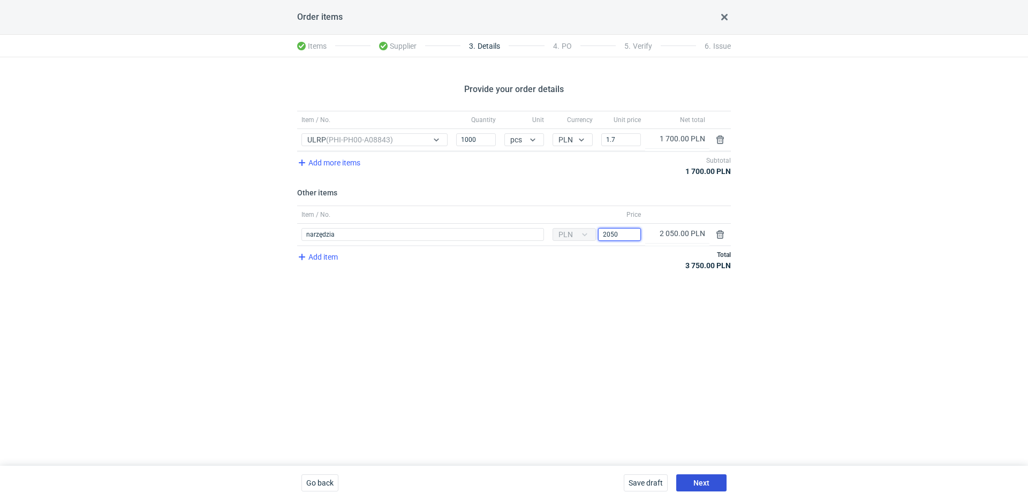
type input "2050"
click at [709, 476] on button "Next" at bounding box center [701, 482] width 50 height 17
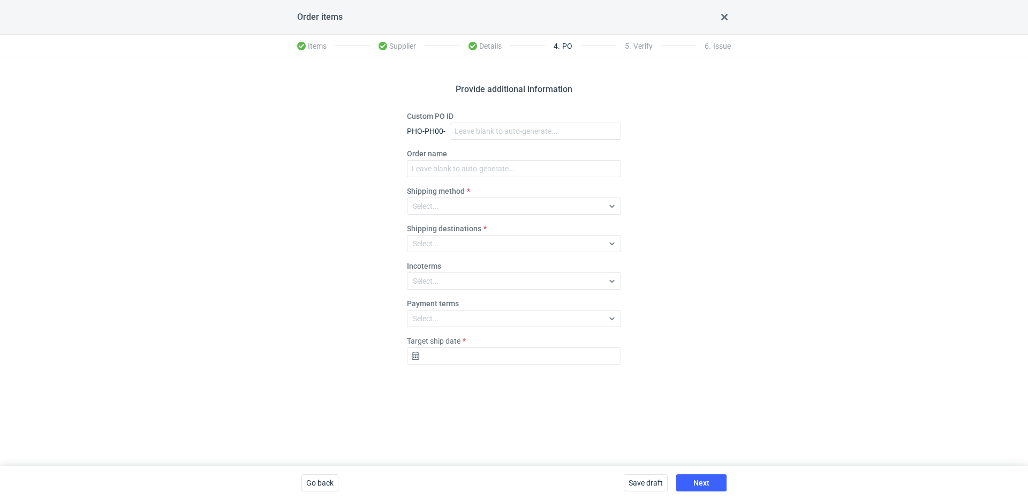
click at [448, 179] on fieldset "Custom PO ID PHO-PH00- Order name Shipping method Select... Shipping destinatio…" at bounding box center [514, 242] width 214 height 262
click at [450, 175] on input "Order name" at bounding box center [514, 168] width 214 height 17
paste input "R846352408"
type input "R846352408_ULRP"
click at [435, 213] on div "Select..." at bounding box center [506, 206] width 196 height 15
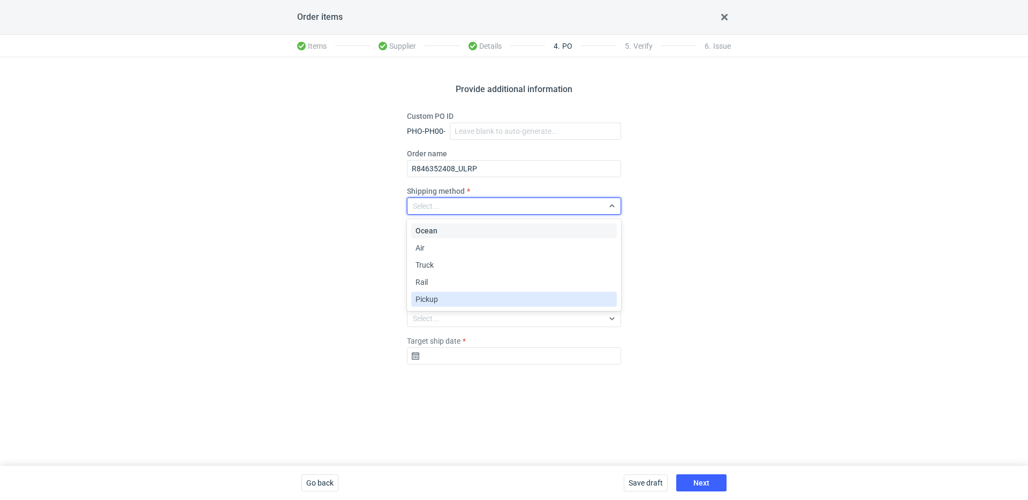
click at [448, 300] on div "Pickup" at bounding box center [514, 299] width 197 height 11
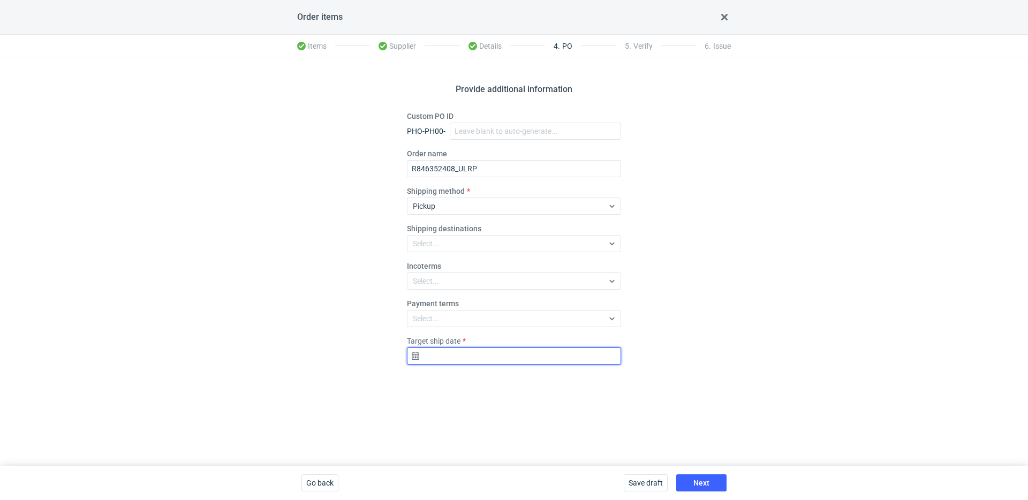
click at [497, 348] on input "Target ship date" at bounding box center [514, 356] width 214 height 17
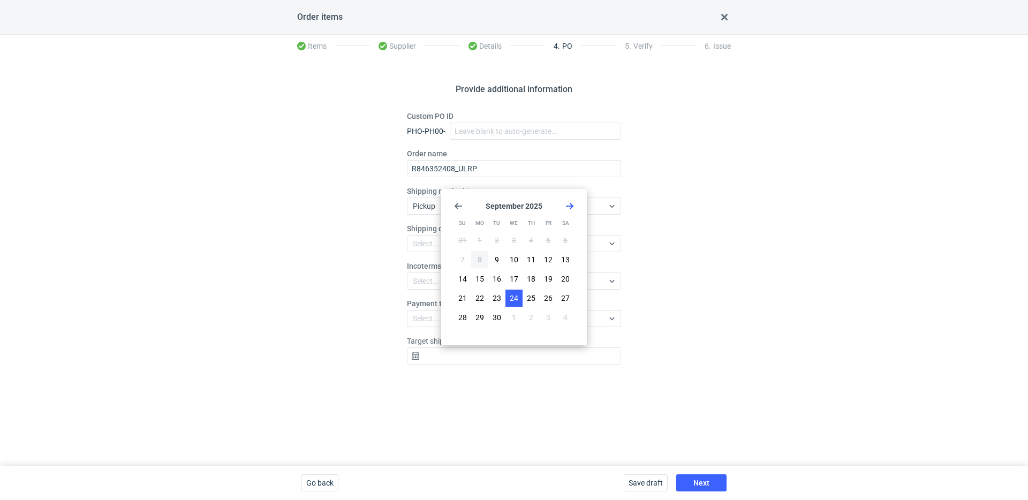
click at [509, 299] on button "24" at bounding box center [514, 298] width 17 height 17
type input "2025-09-24"
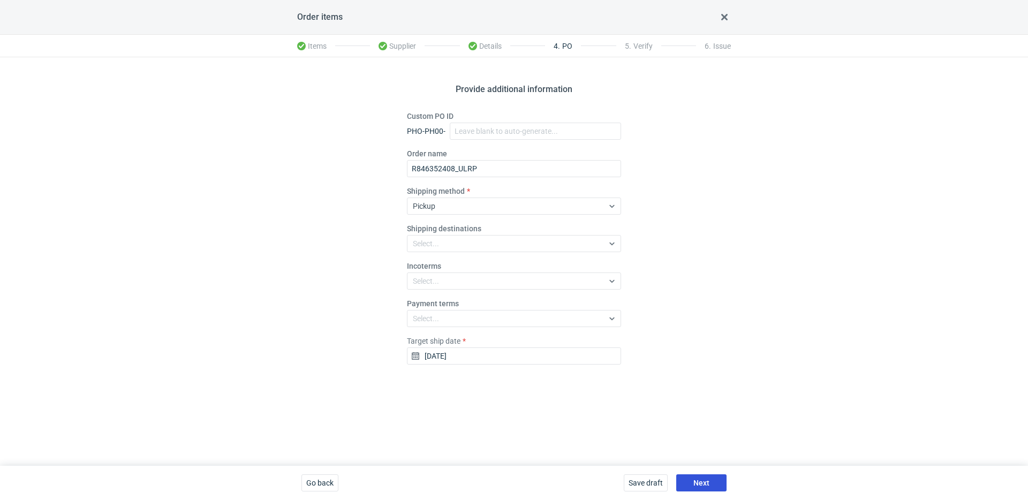
click at [710, 479] on button "Next" at bounding box center [701, 482] width 50 height 17
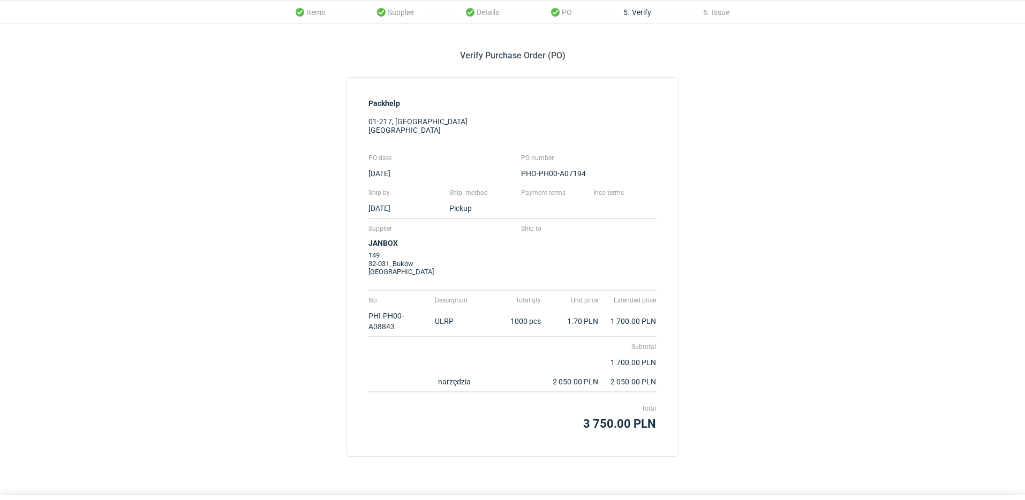
scroll to position [64, 0]
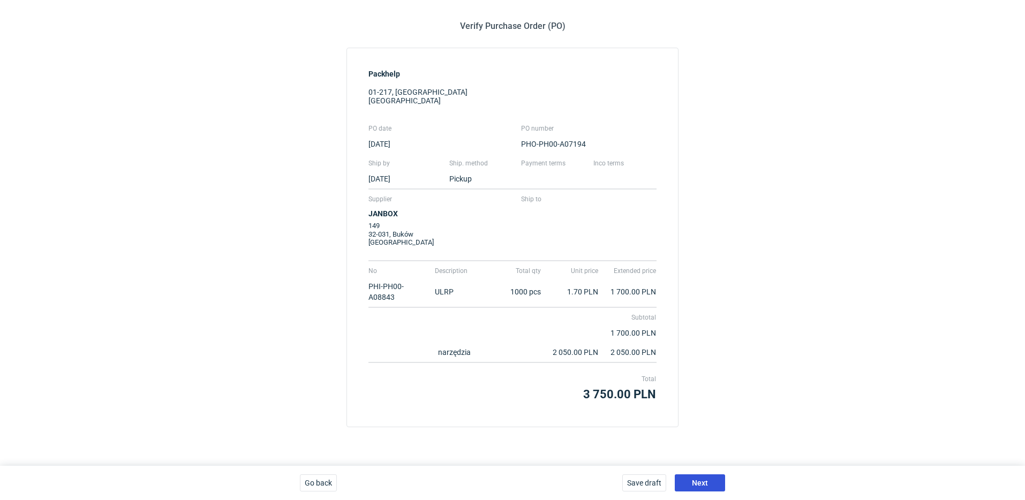
click at [715, 483] on button "Next" at bounding box center [700, 482] width 50 height 17
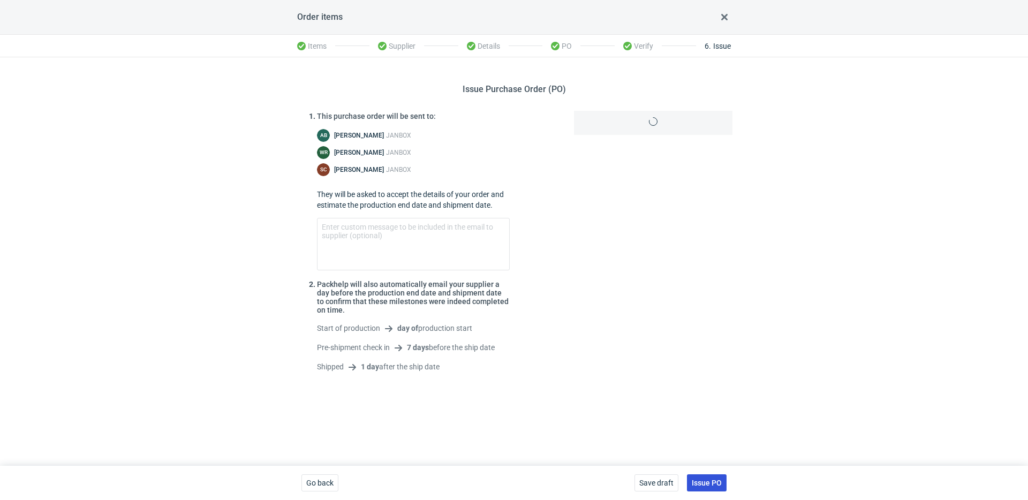
click at [715, 483] on span "Issue PO" at bounding box center [707, 482] width 30 height 7
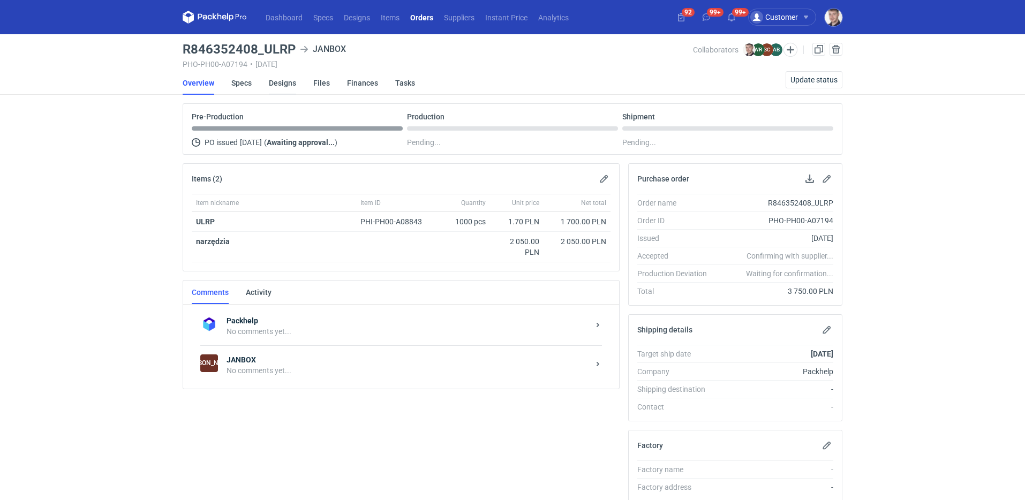
click at [276, 81] on link "Designs" at bounding box center [282, 83] width 27 height 24
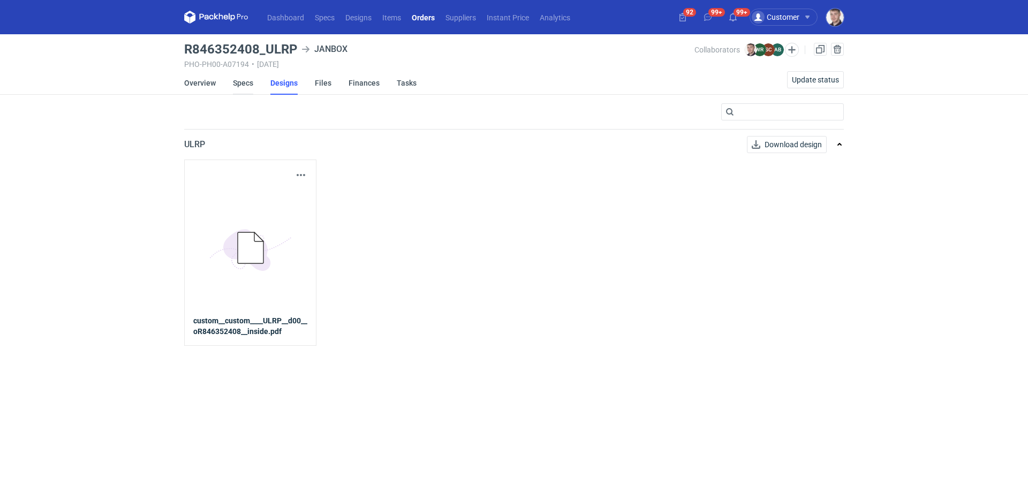
click at [248, 80] on link "Specs" at bounding box center [243, 83] width 20 height 24
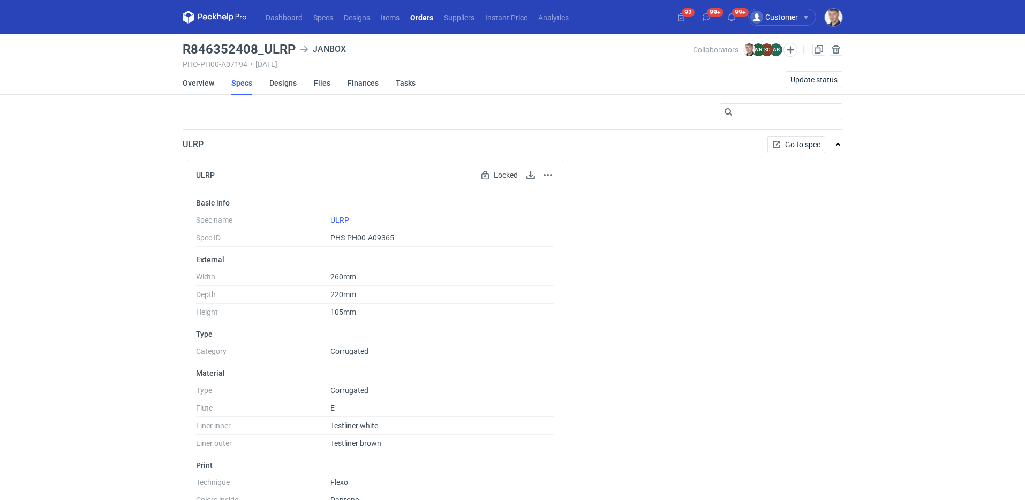
click at [197, 81] on link "Overview" at bounding box center [199, 83] width 32 height 24
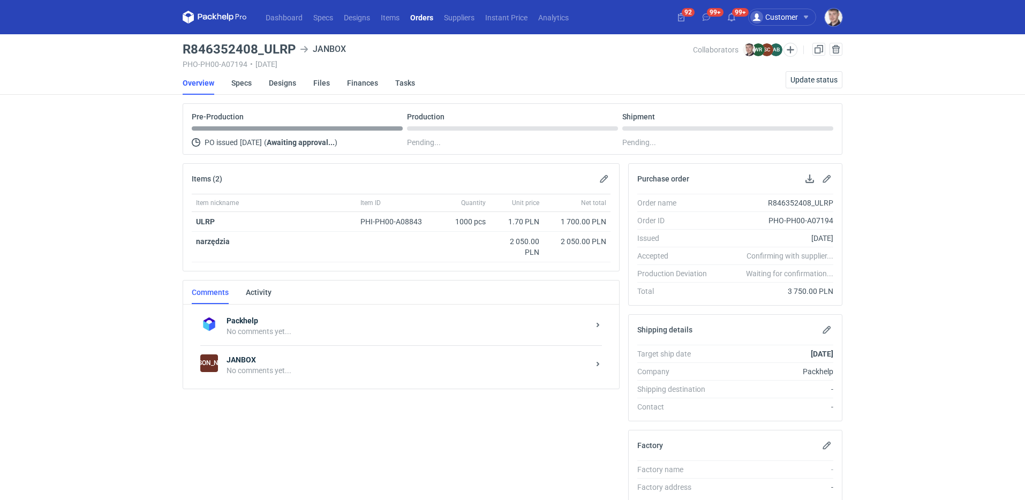
scroll to position [88, 0]
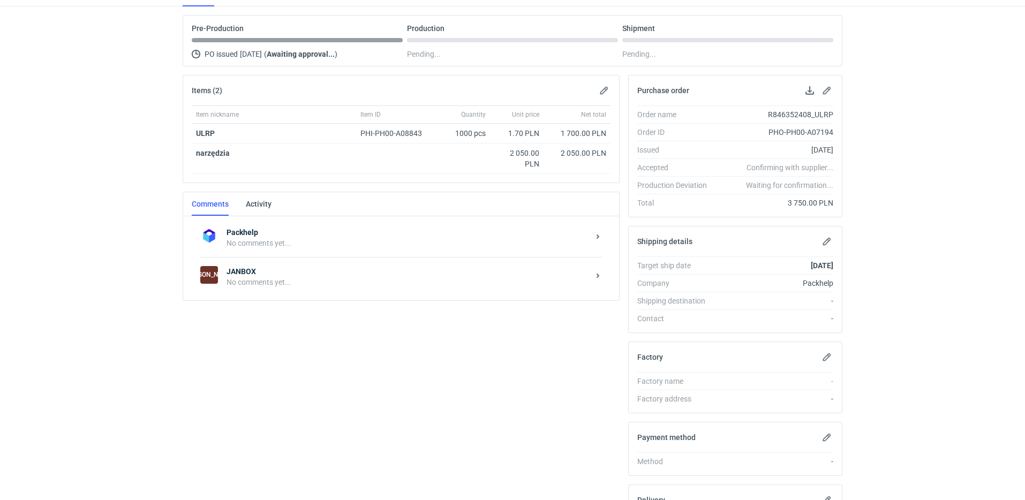
click at [353, 273] on strong "JANBOX" at bounding box center [408, 271] width 363 height 11
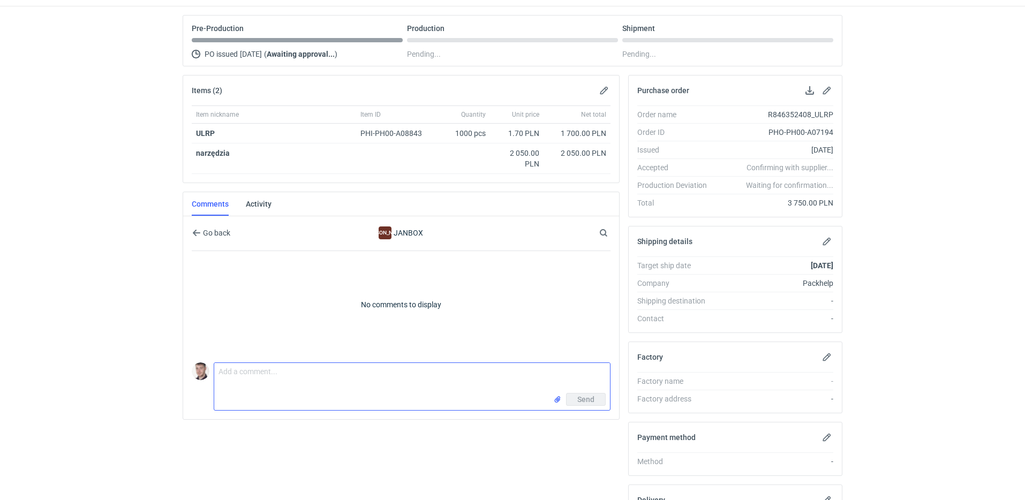
click at [363, 385] on textarea "Comment message" at bounding box center [412, 378] width 396 height 30
type textarea "pakowanie 600+400 szt osobno - dostawa w dwa miejsca"
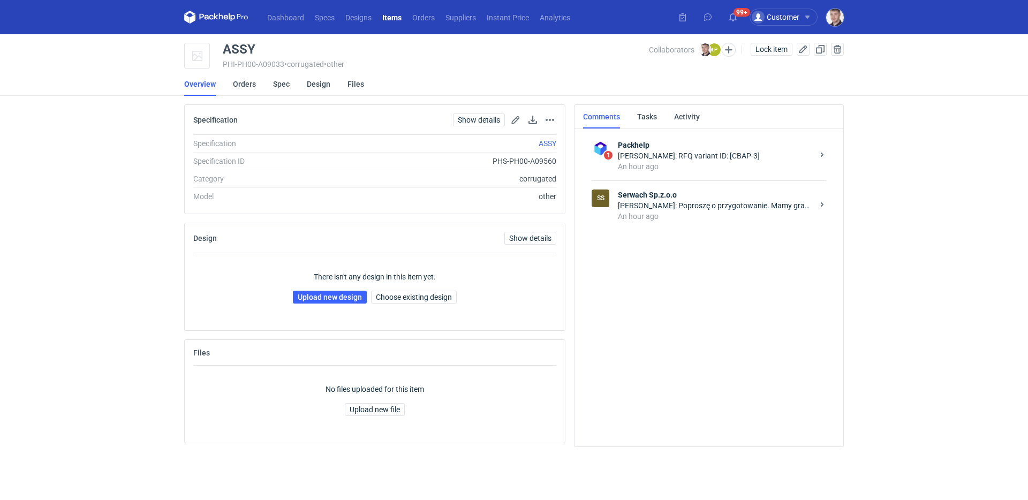
click at [681, 204] on div "[PERSON_NAME]: Poproszę o przygotowanie. Mamy grafika na urlopie." at bounding box center [715, 205] width 195 height 11
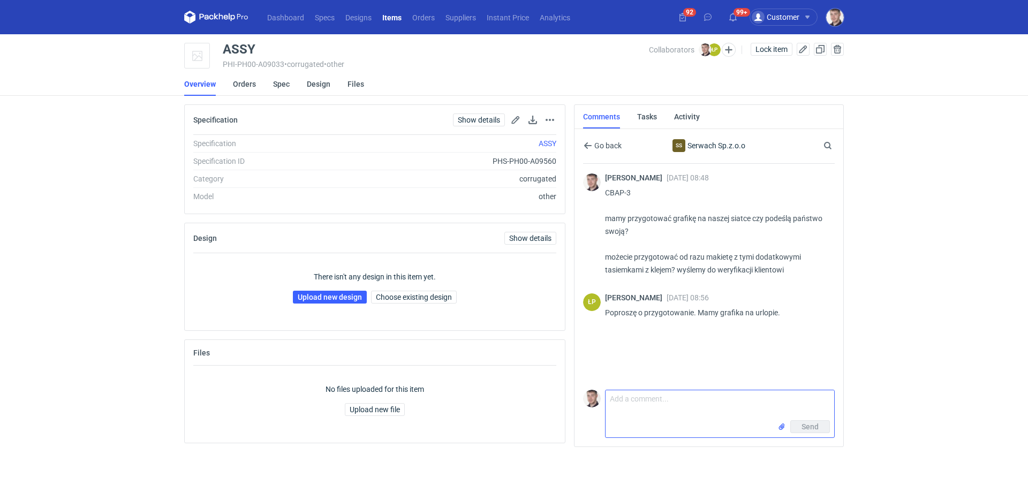
click at [652, 400] on textarea "Comment message" at bounding box center [720, 405] width 229 height 30
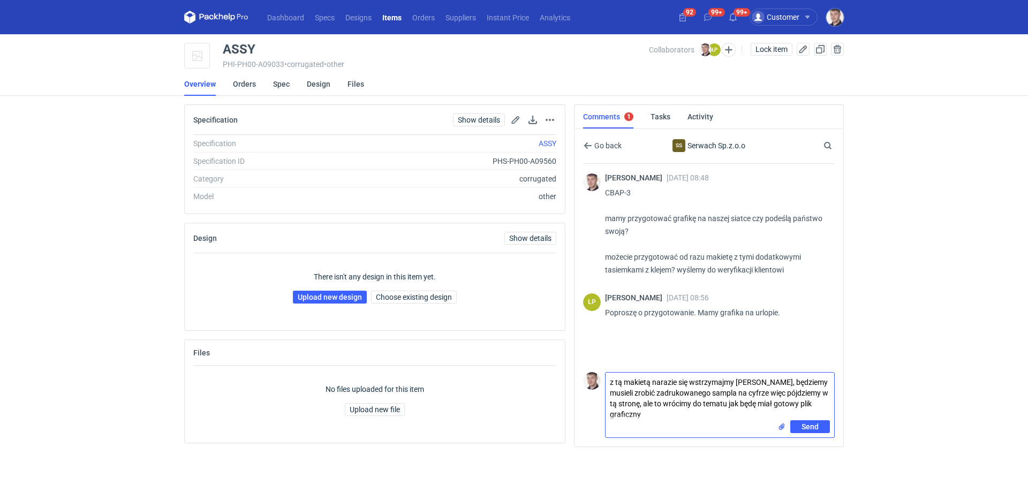
type textarea "z tą makietą narazie się wstrzymajmy [PERSON_NAME], będziemy musieli zrobić zad…"
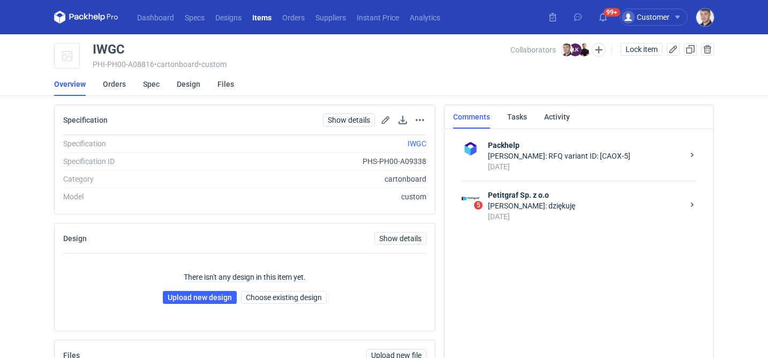
click at [540, 207] on div "[PERSON_NAME]: dziękuję" at bounding box center [585, 205] width 195 height 11
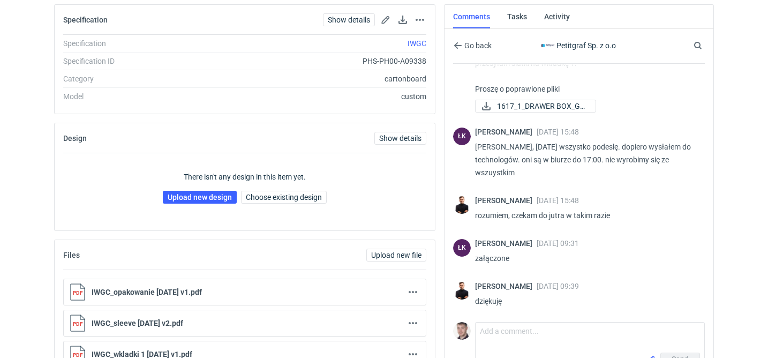
scroll to position [122, 0]
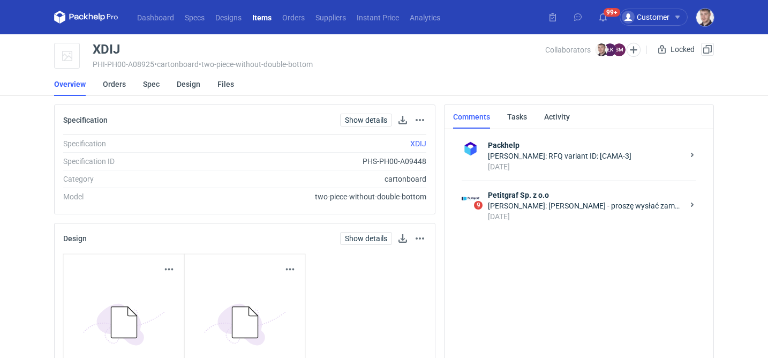
click at [556, 203] on div "Łukasz Kowalski: Panie Sebastianie - proszę wysłać zamówienie. cena będzie taka…" at bounding box center [585, 205] width 195 height 11
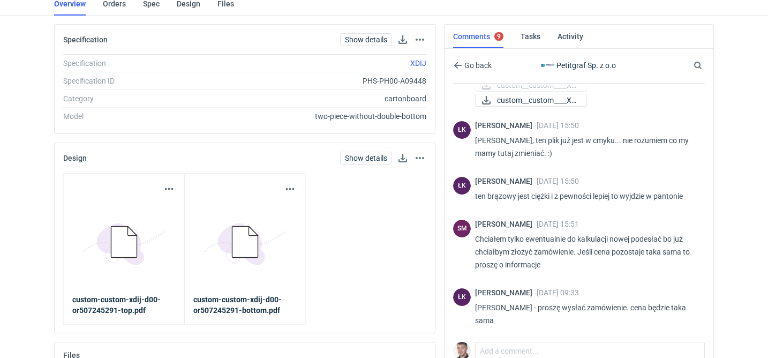
scroll to position [96, 0]
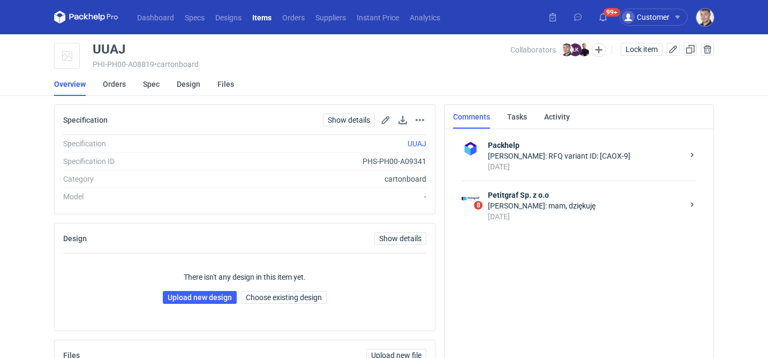
click at [555, 224] on div "8 Petitgraf Sp. z o.o [PERSON_NAME]: mam, dziękuję [DATE]" at bounding box center [579, 205] width 235 height 50
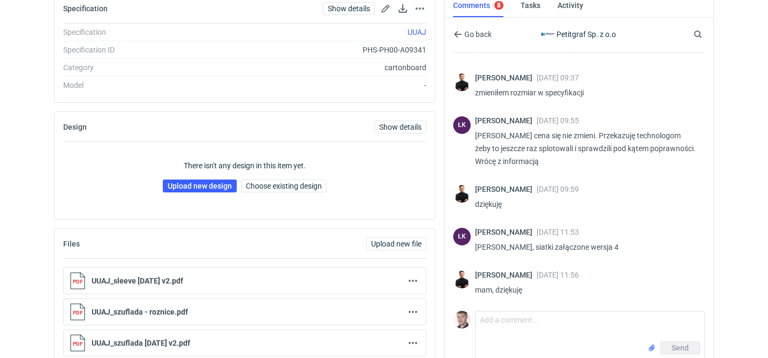
scroll to position [112, 0]
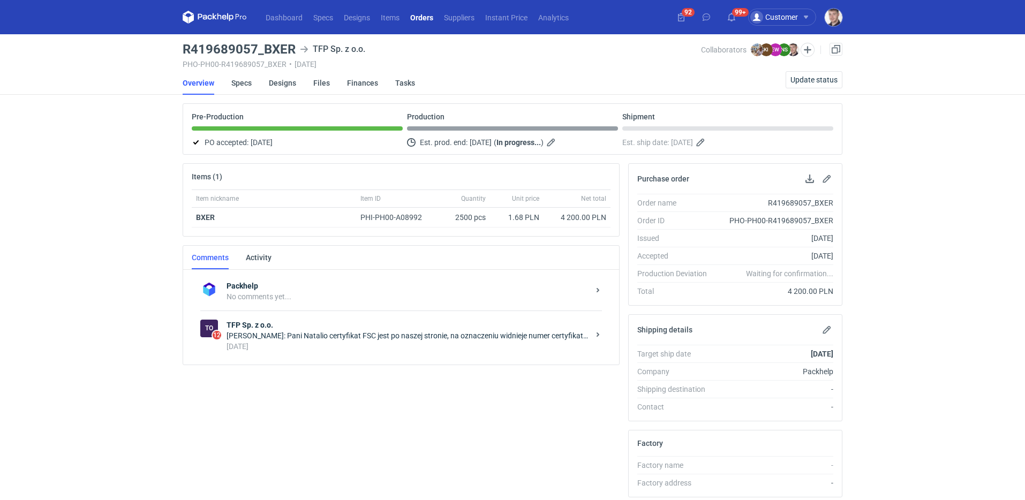
click at [401, 333] on div "[PERSON_NAME]: Pani Natalio certyfikat FSC jest po naszej stronie, na oznaczeni…" at bounding box center [408, 335] width 363 height 11
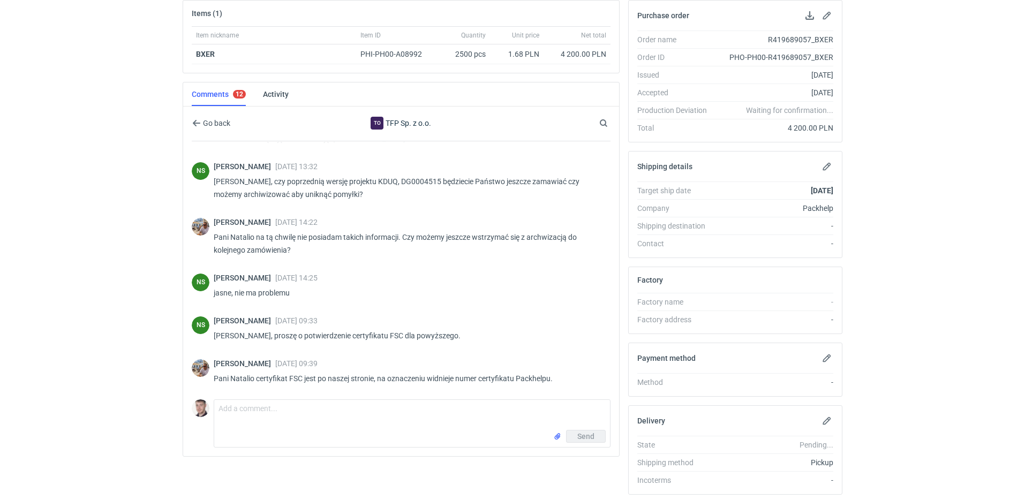
scroll to position [165, 0]
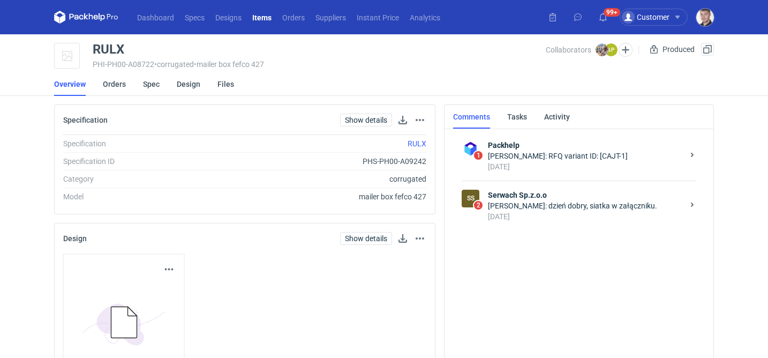
click at [549, 206] on div "Łukasz Postawa: dzień dobry, siatka w załączniku." at bounding box center [585, 205] width 195 height 11
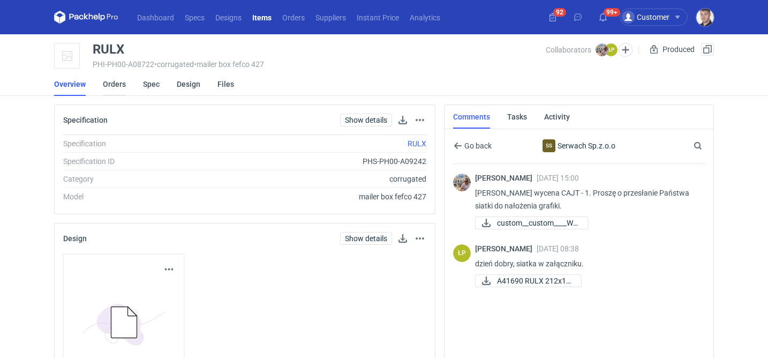
click at [115, 82] on link "Orders" at bounding box center [114, 84] width 23 height 24
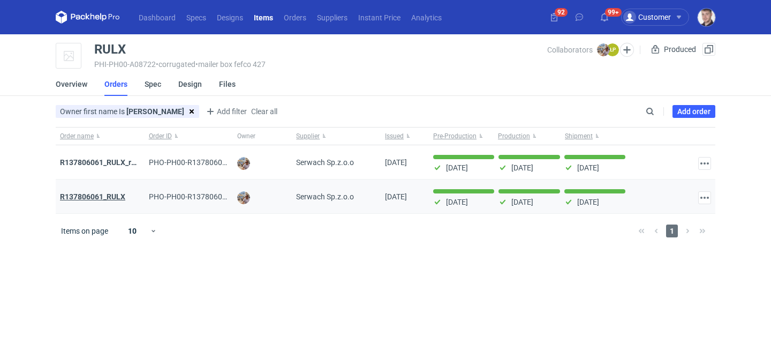
click at [115, 192] on strong "R137806061_RULX" at bounding box center [92, 196] width 65 height 9
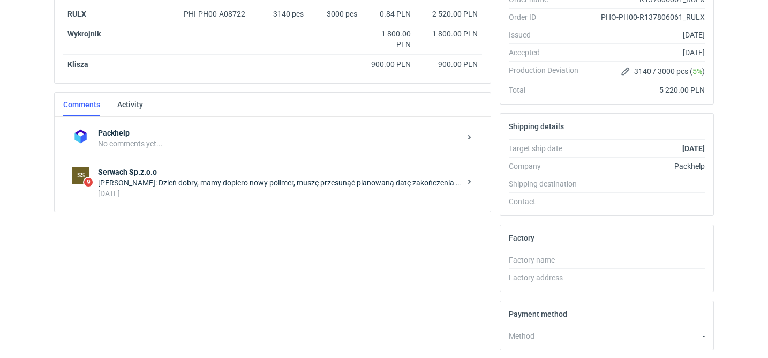
click at [243, 199] on div "SS 9 Serwach Sp.z.o.o Łukasz Postawa: Dzień dobry, mamy dopiero nowy polimer, m…" at bounding box center [273, 182] width 402 height 50
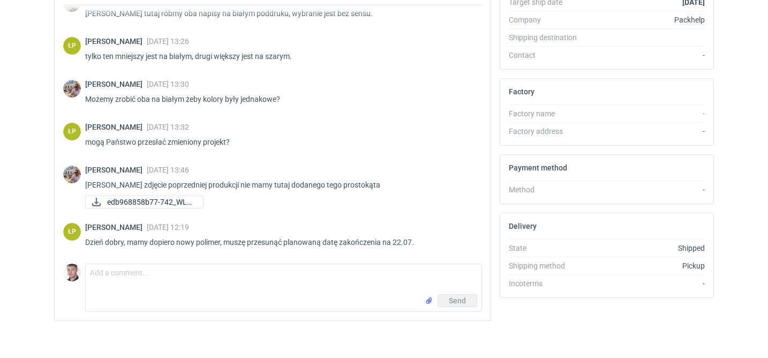
scroll to position [356, 0]
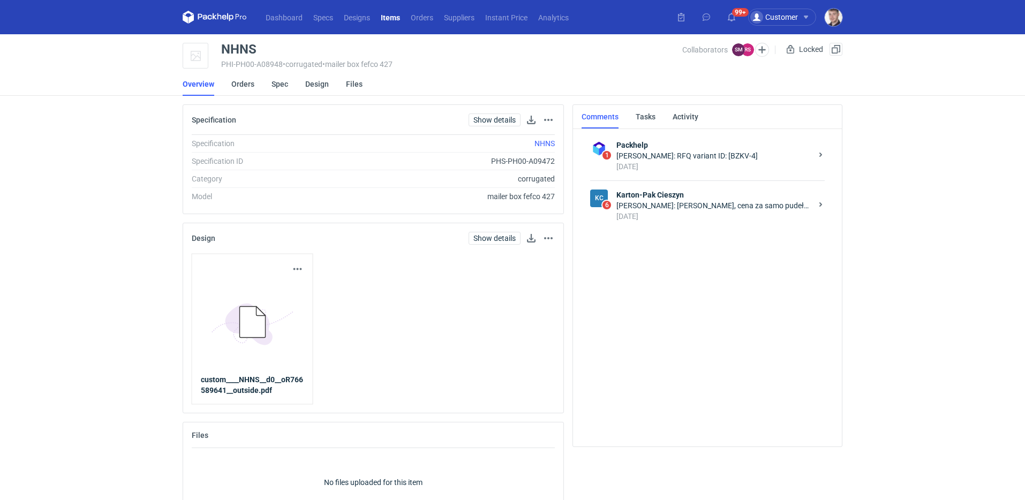
click at [656, 211] on div "12 days ago" at bounding box center [713, 216] width 195 height 11
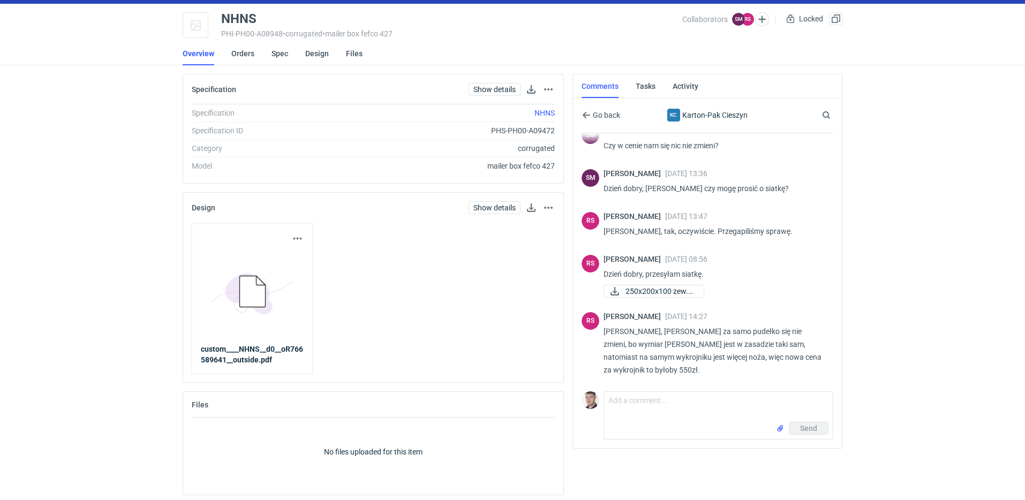
scroll to position [34, 0]
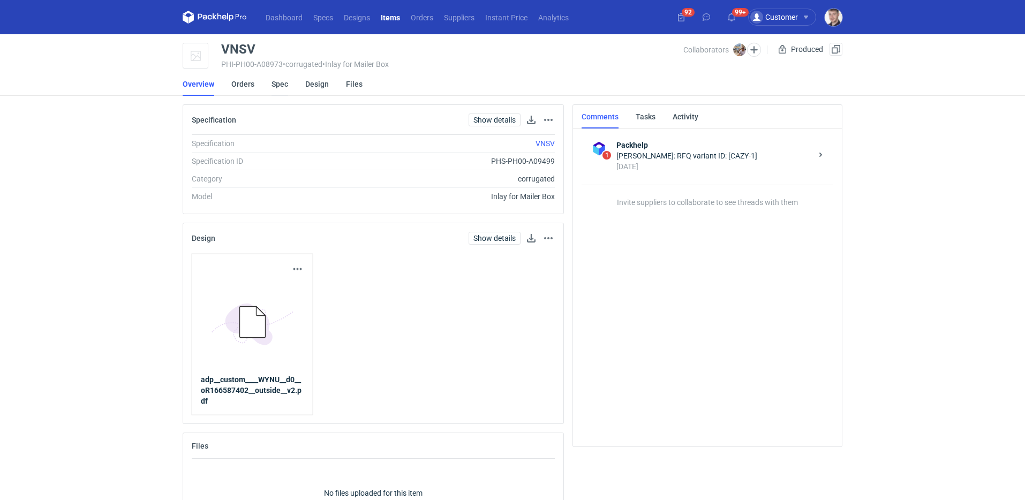
click at [282, 83] on link "Spec" at bounding box center [280, 84] width 17 height 24
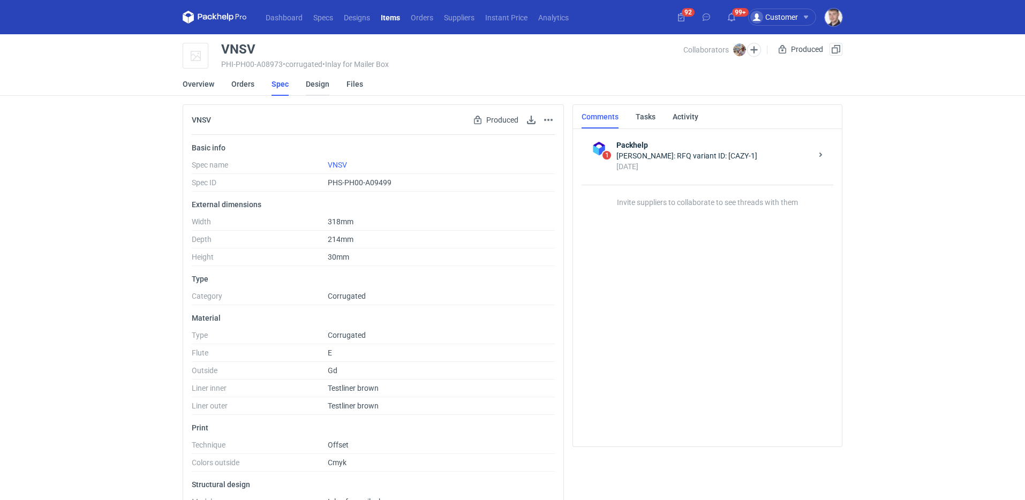
click at [323, 86] on link "Design" at bounding box center [318, 84] width 24 height 24
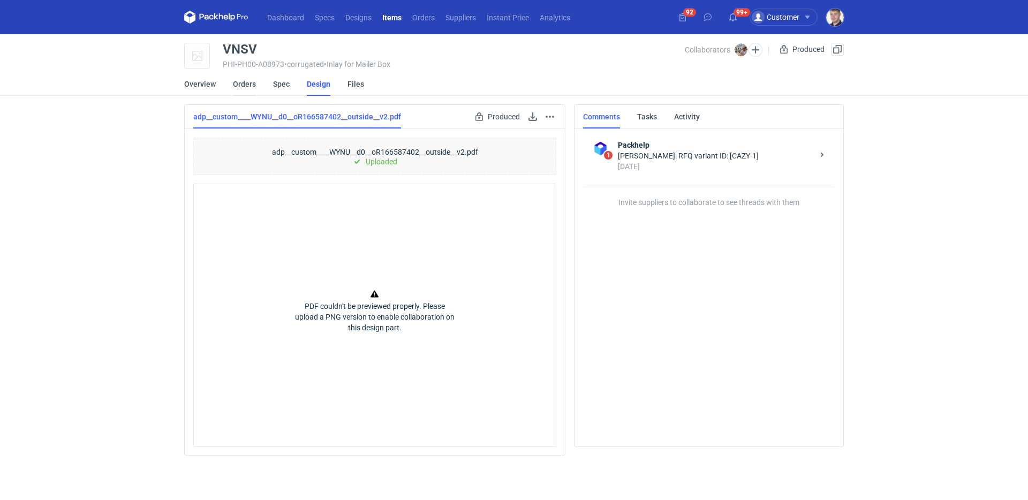
click at [251, 86] on link "Orders" at bounding box center [244, 84] width 23 height 24
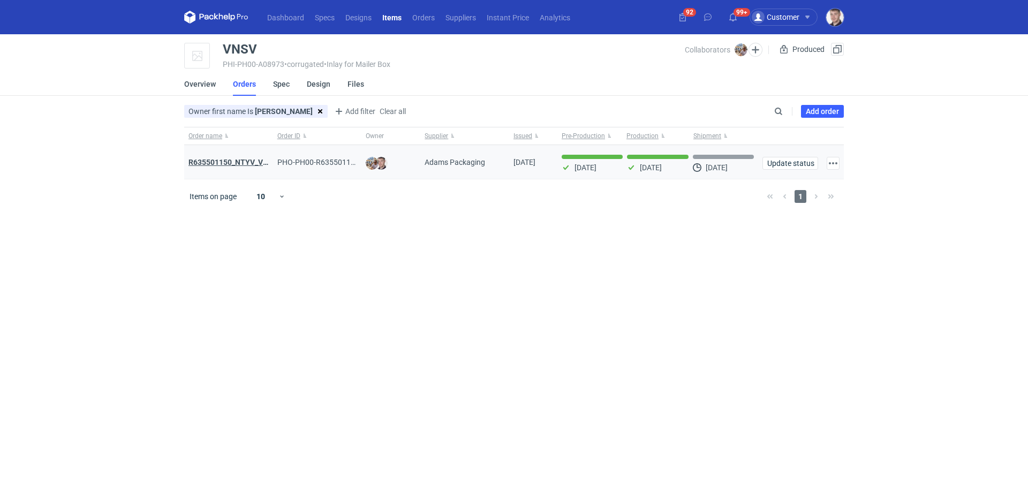
click at [240, 160] on strong "R635501150_NTYV_VNSV" at bounding box center [233, 162] width 89 height 9
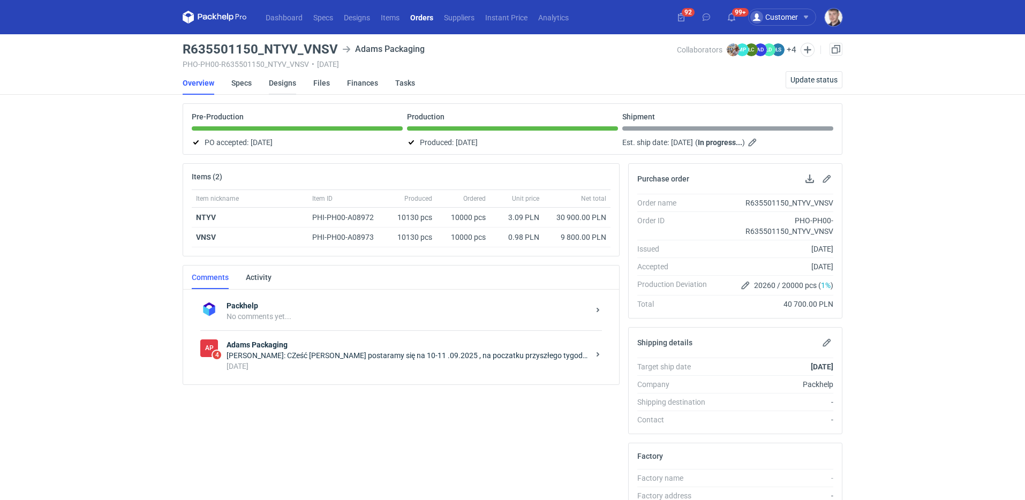
click at [275, 84] on link "Designs" at bounding box center [282, 83] width 27 height 24
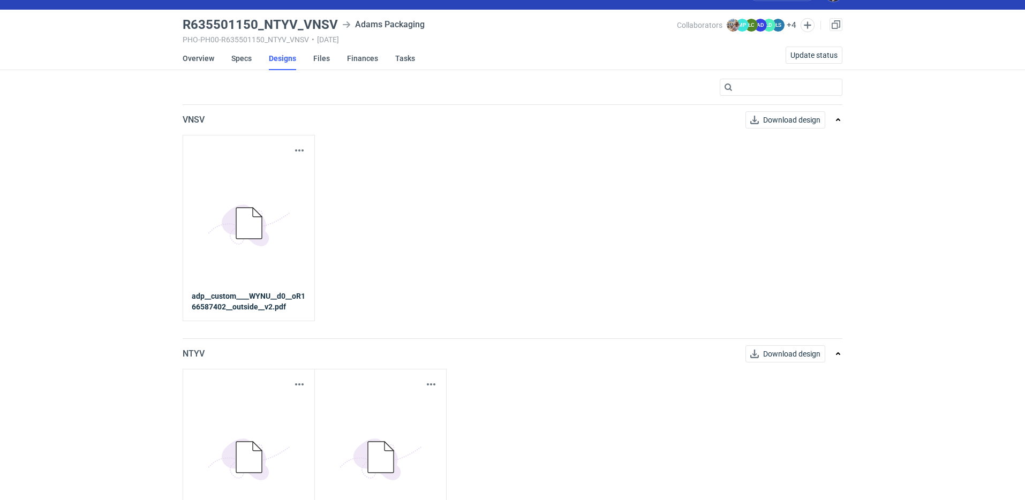
scroll to position [80, 0]
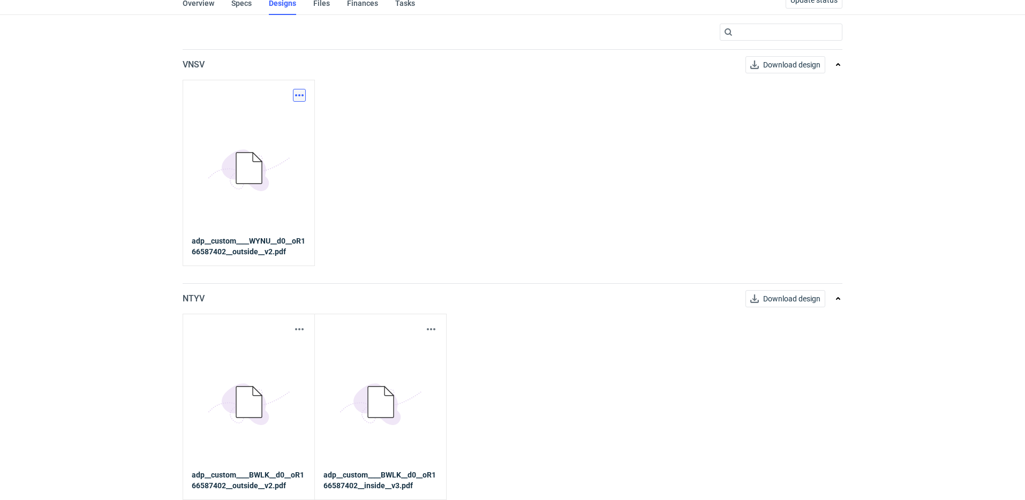
click at [301, 92] on button "button" at bounding box center [299, 95] width 13 height 13
click at [275, 115] on link "Download design part" at bounding box center [252, 118] width 99 height 17
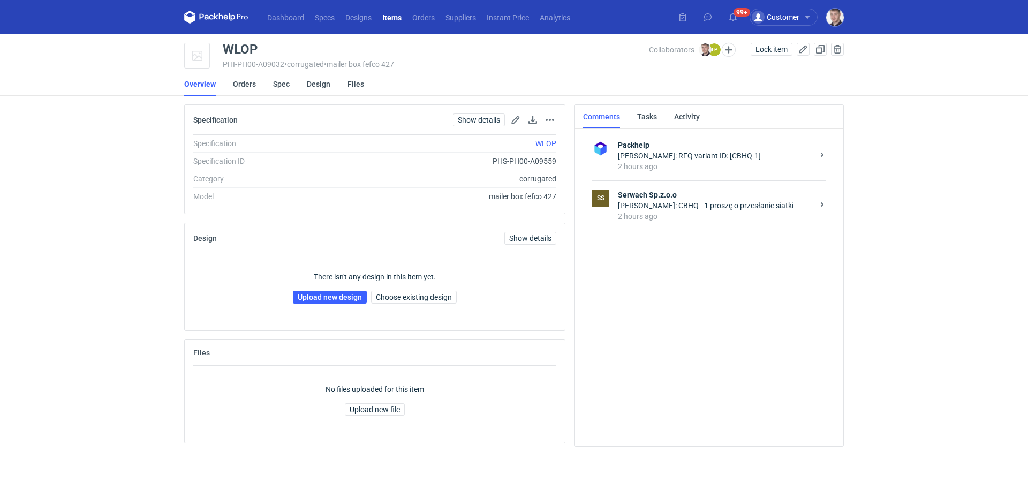
click at [680, 198] on strong "Serwach Sp.z.o.o" at bounding box center [715, 195] width 195 height 11
